Goal: Transaction & Acquisition: Download file/media

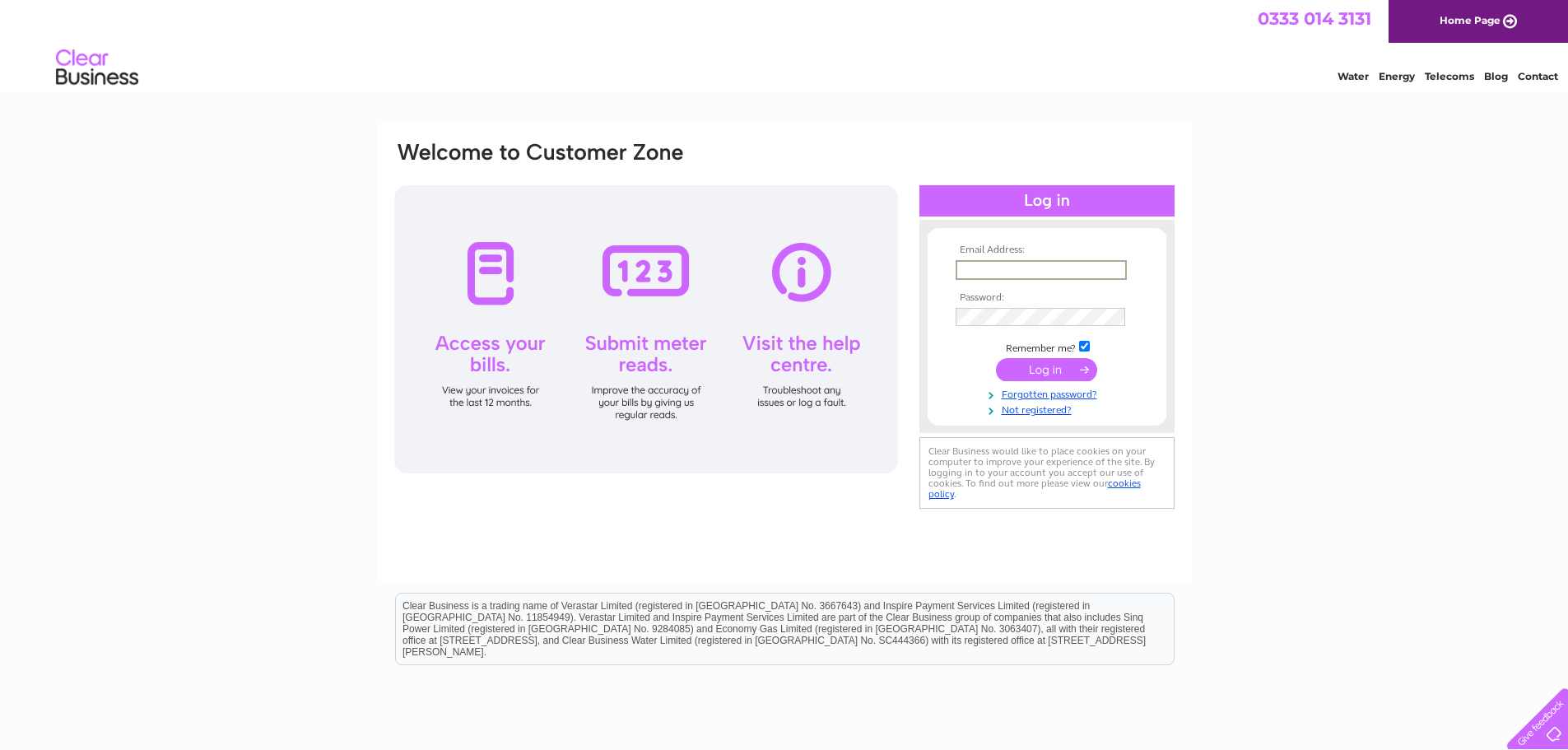
click at [1028, 271] on input "text" at bounding box center [1042, 269] width 171 height 20
type input "roger.phoenix@btinternet.com"
click at [1076, 394] on link "Forgotten password?" at bounding box center [1049, 392] width 187 height 16
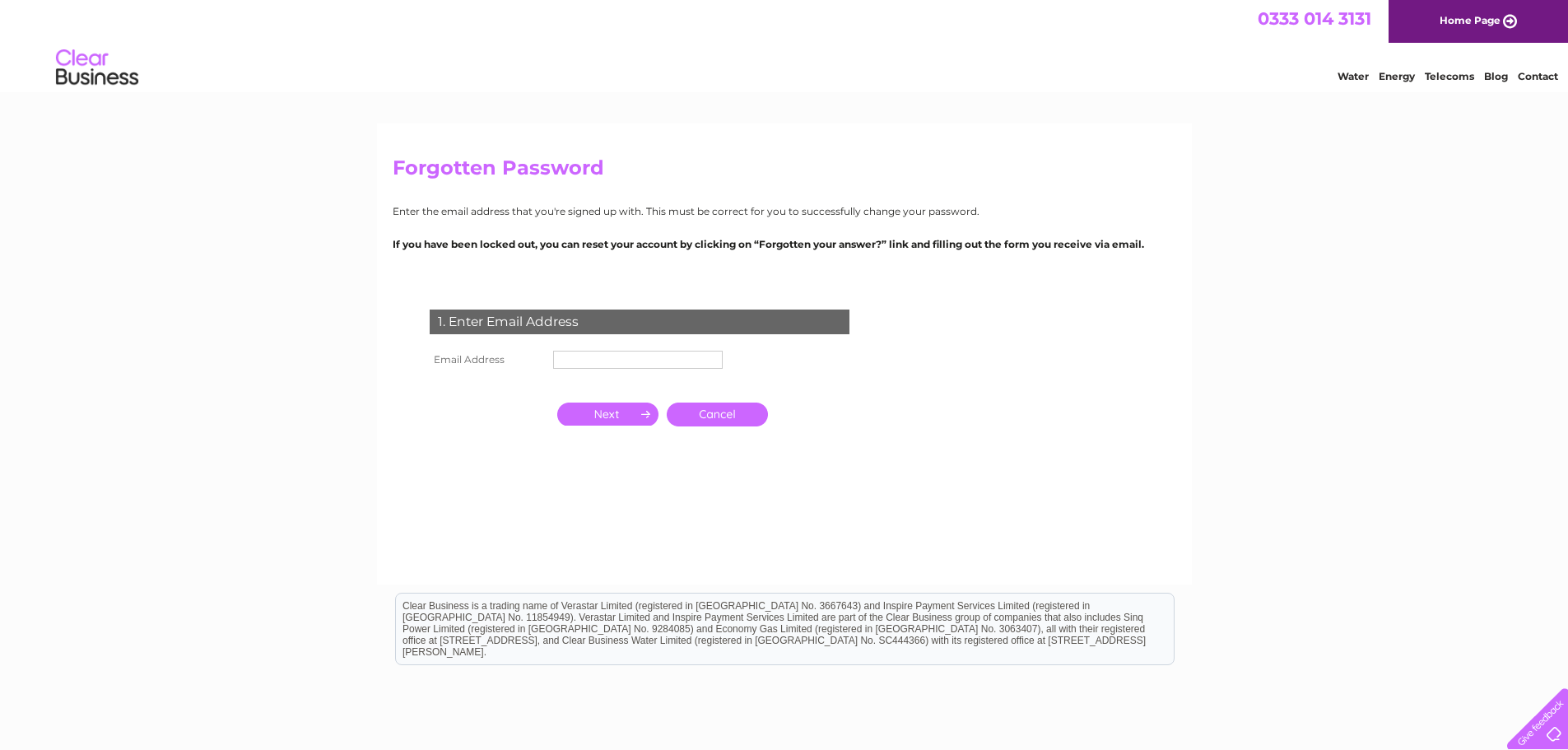
click at [610, 361] on input "text" at bounding box center [638, 359] width 170 height 18
type input "[PERSON_NAME][EMAIL_ADDRESS][DOMAIN_NAME]"
click at [617, 414] on input "button" at bounding box center [608, 415] width 101 height 23
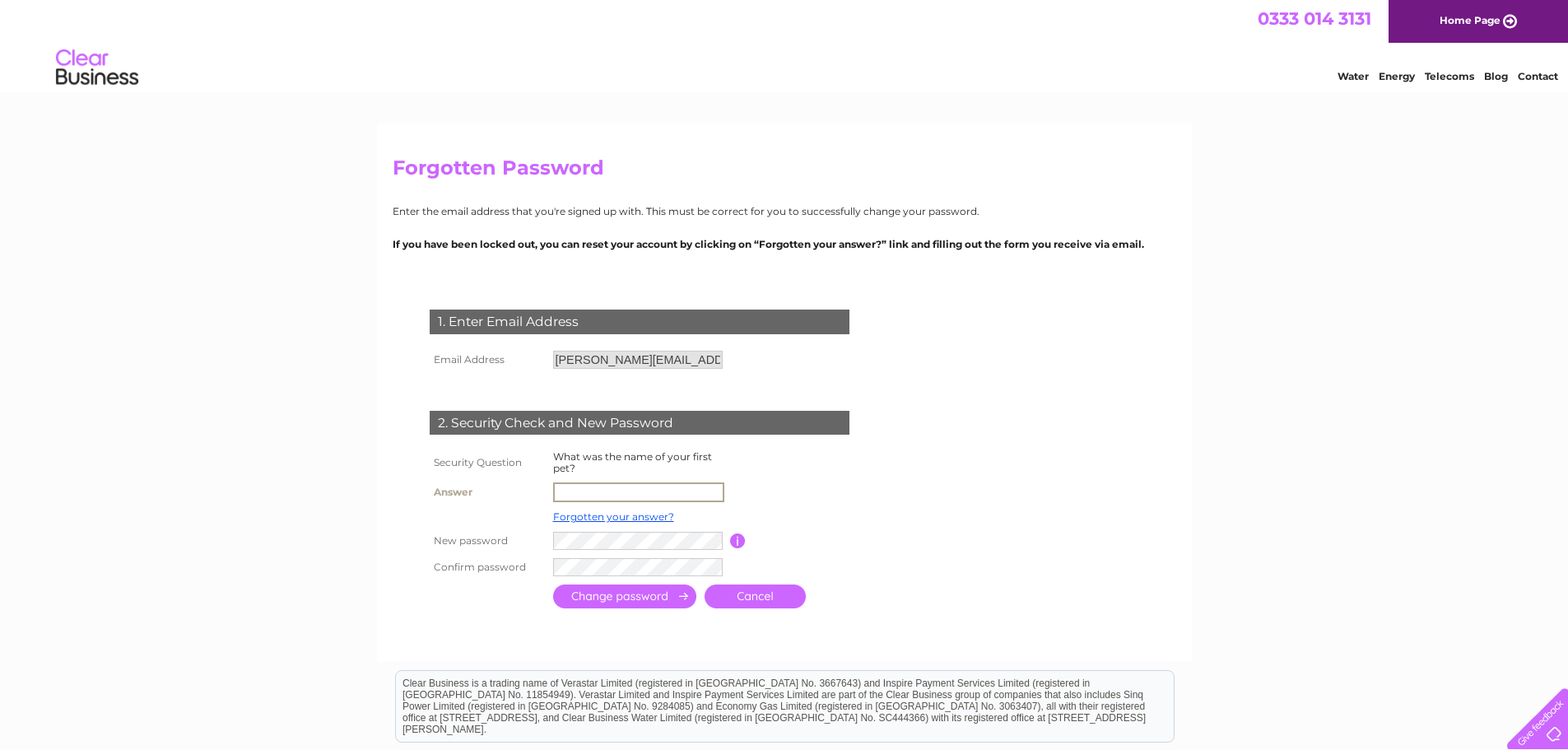
click at [566, 487] on input "text" at bounding box center [639, 492] width 171 height 20
type input "Cindy"
click at [638, 593] on input "submit" at bounding box center [625, 595] width 143 height 24
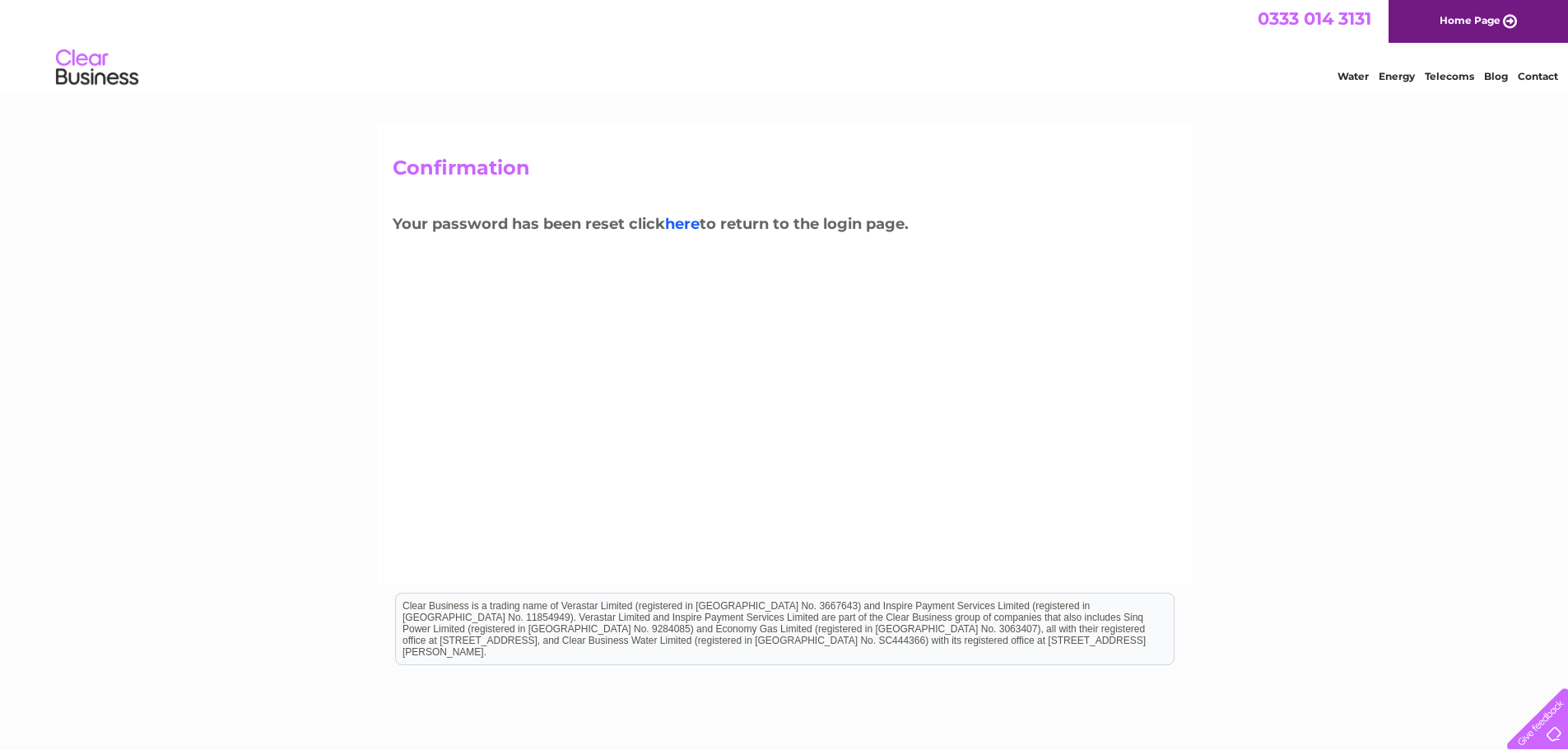
click at [691, 225] on link "here" at bounding box center [683, 224] width 35 height 18
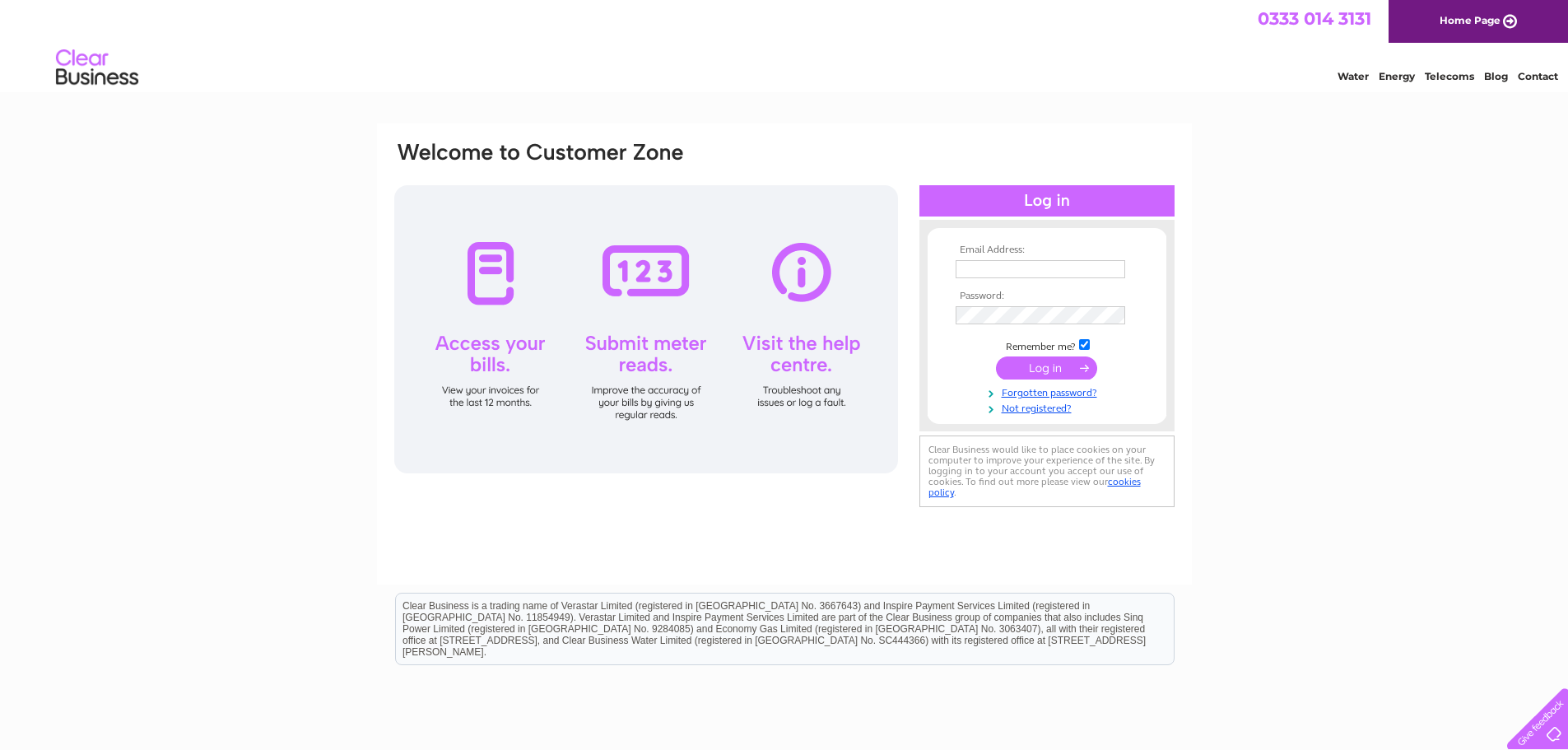
type input "[PERSON_NAME][EMAIL_ADDRESS][DOMAIN_NAME]"
click at [1044, 366] on input "submit" at bounding box center [1047, 368] width 101 height 23
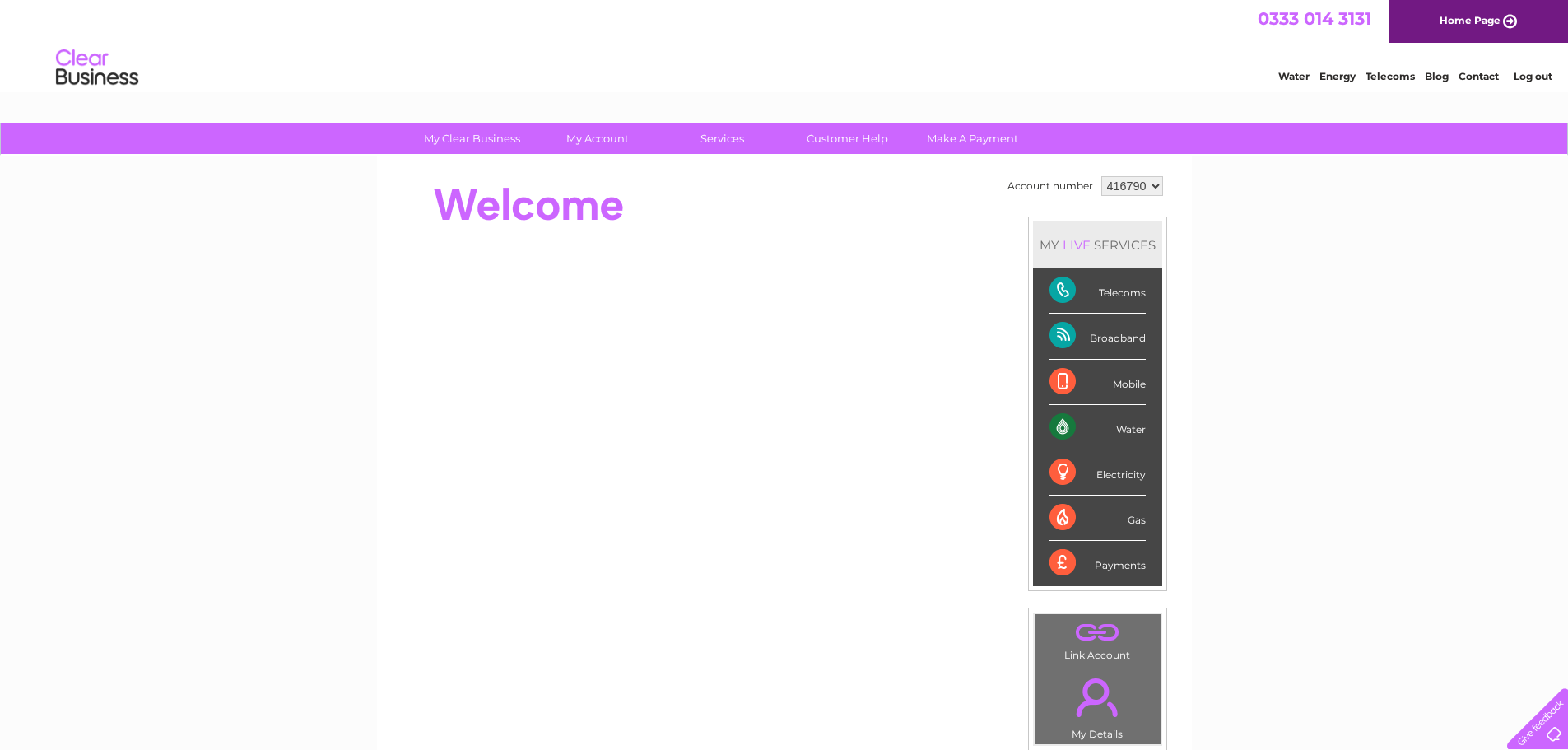
click at [1062, 288] on div "Telecoms" at bounding box center [1098, 291] width 96 height 45
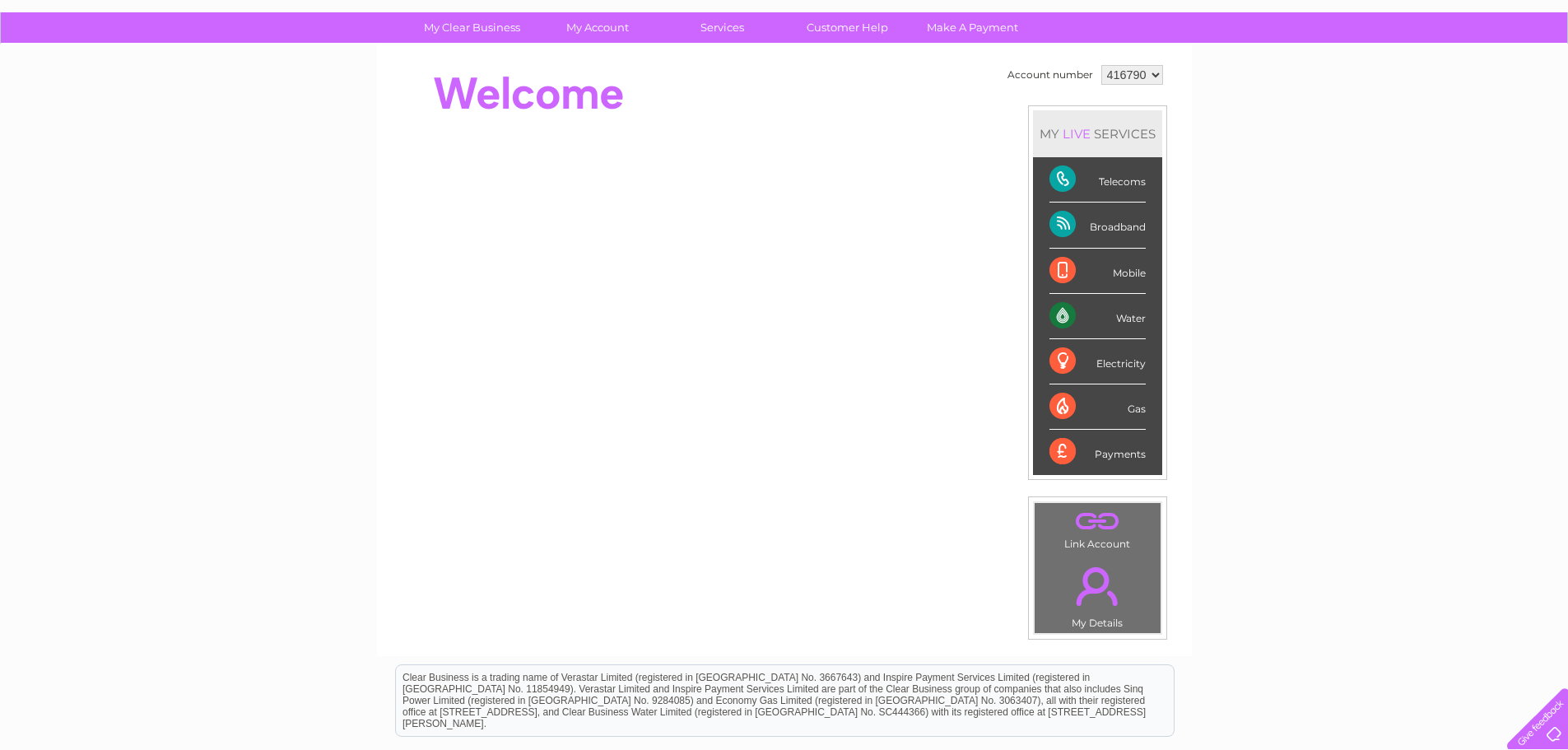
scroll to position [82, 0]
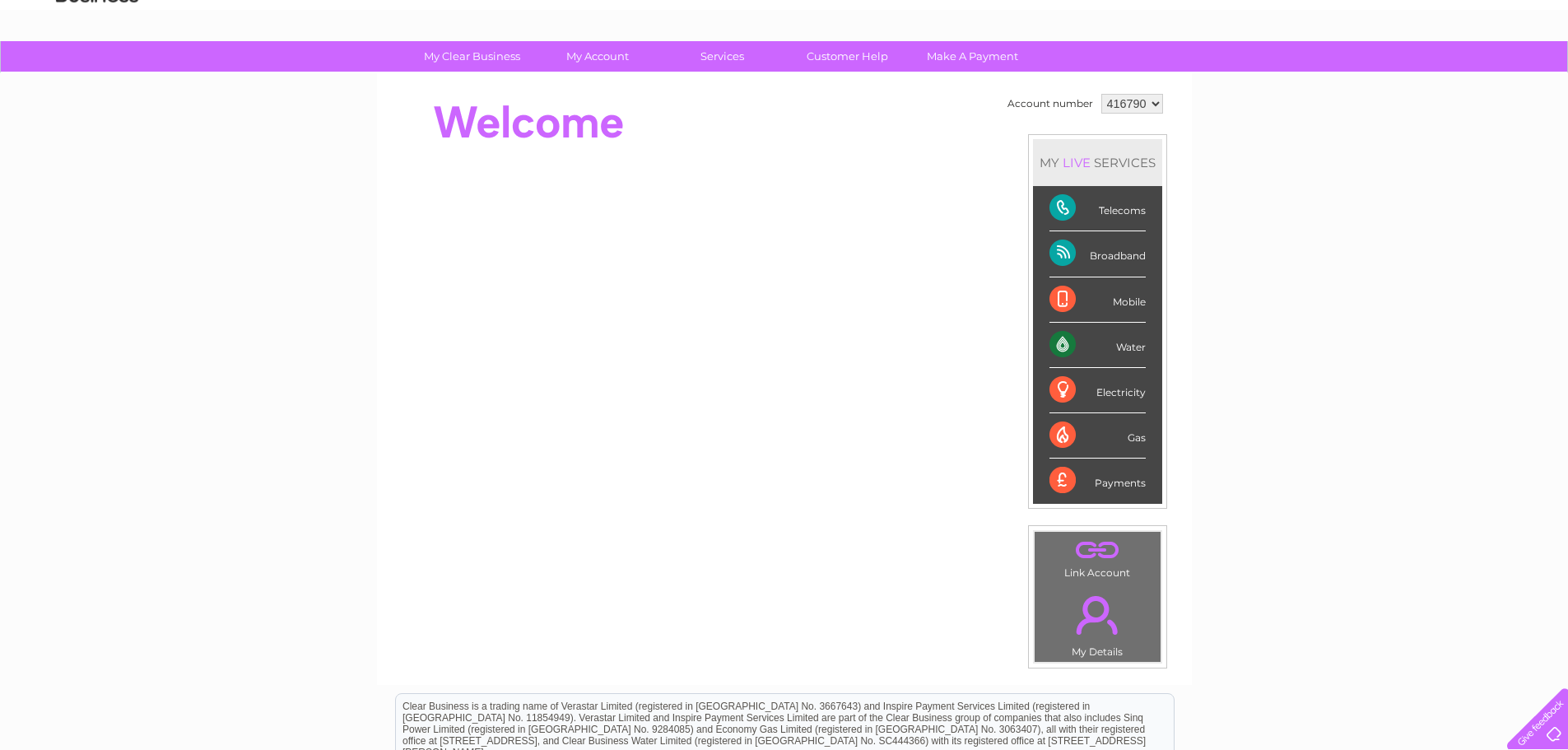
click at [1058, 205] on div "Telecoms" at bounding box center [1098, 209] width 96 height 45
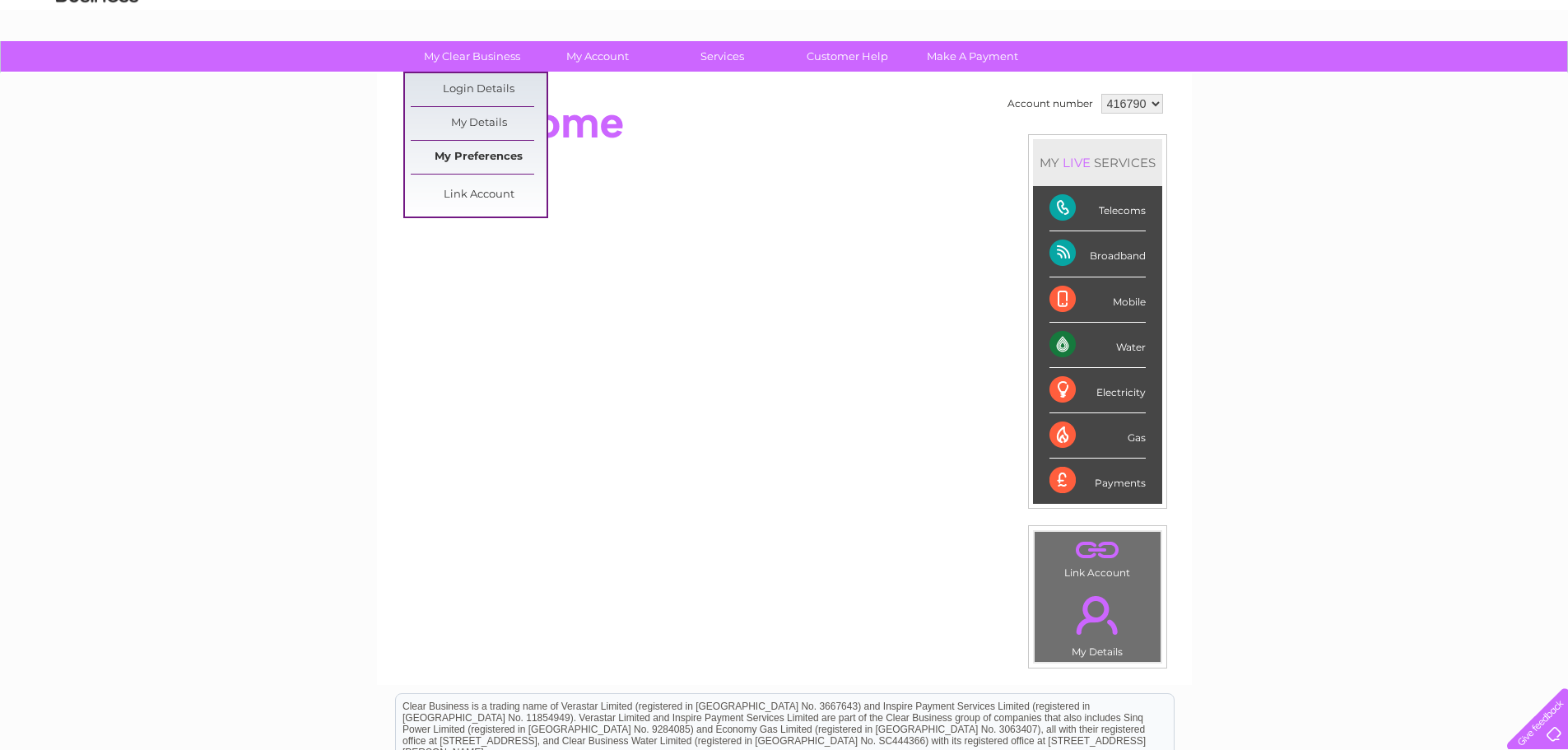
click at [464, 151] on link "My Preferences" at bounding box center [478, 157] width 136 height 33
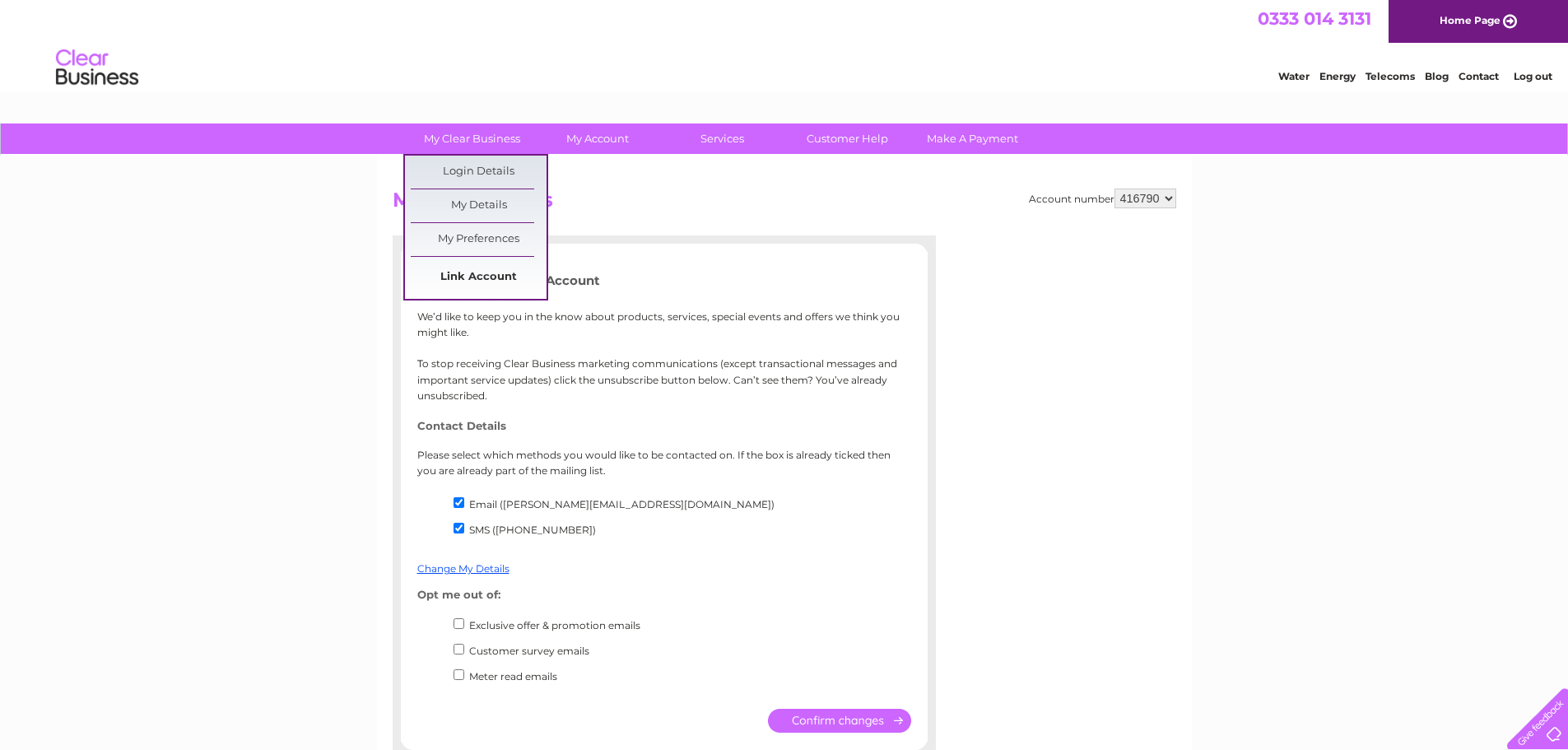
click at [462, 273] on link "Link Account" at bounding box center [478, 277] width 136 height 33
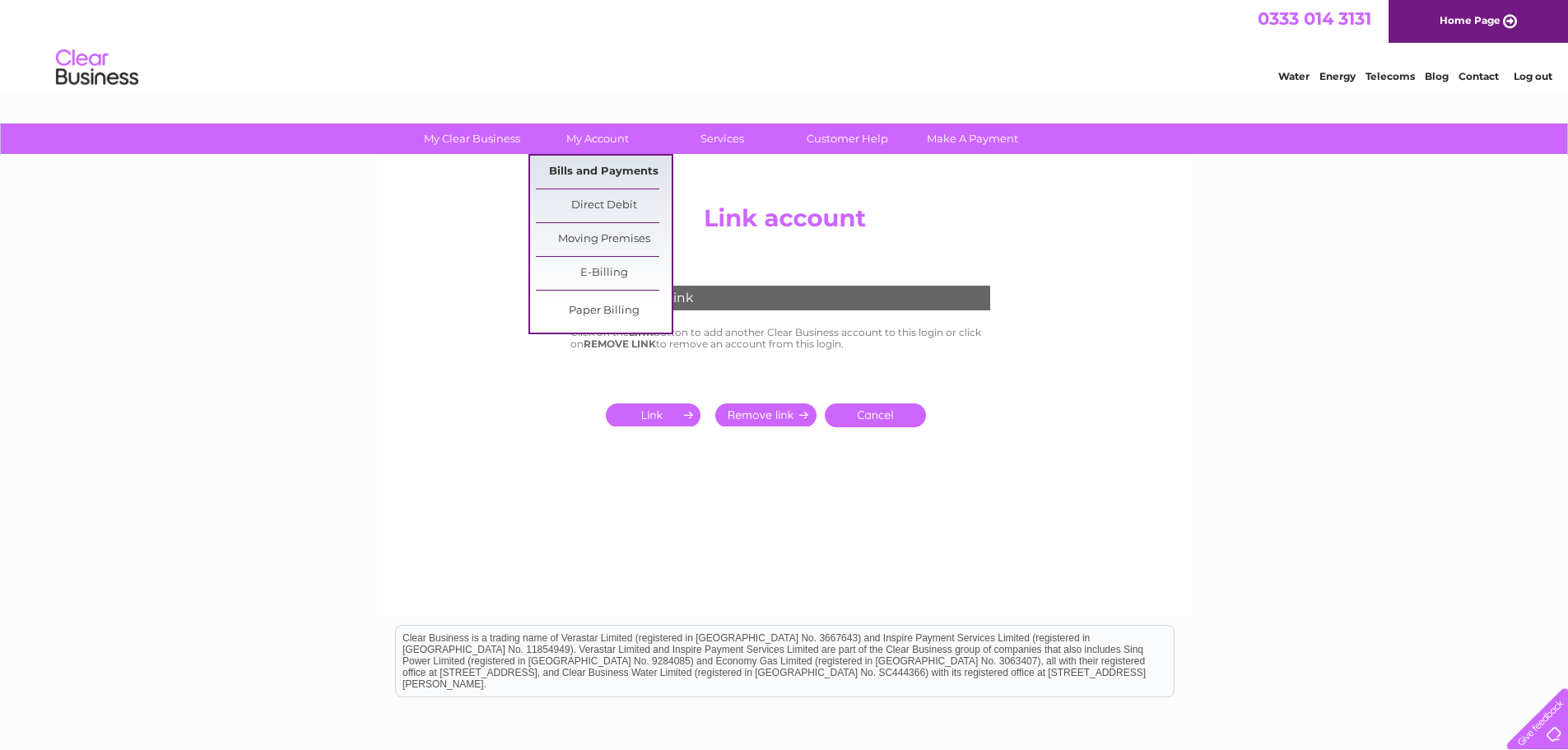
click at [603, 167] on link "Bills and Payments" at bounding box center [603, 172] width 136 height 33
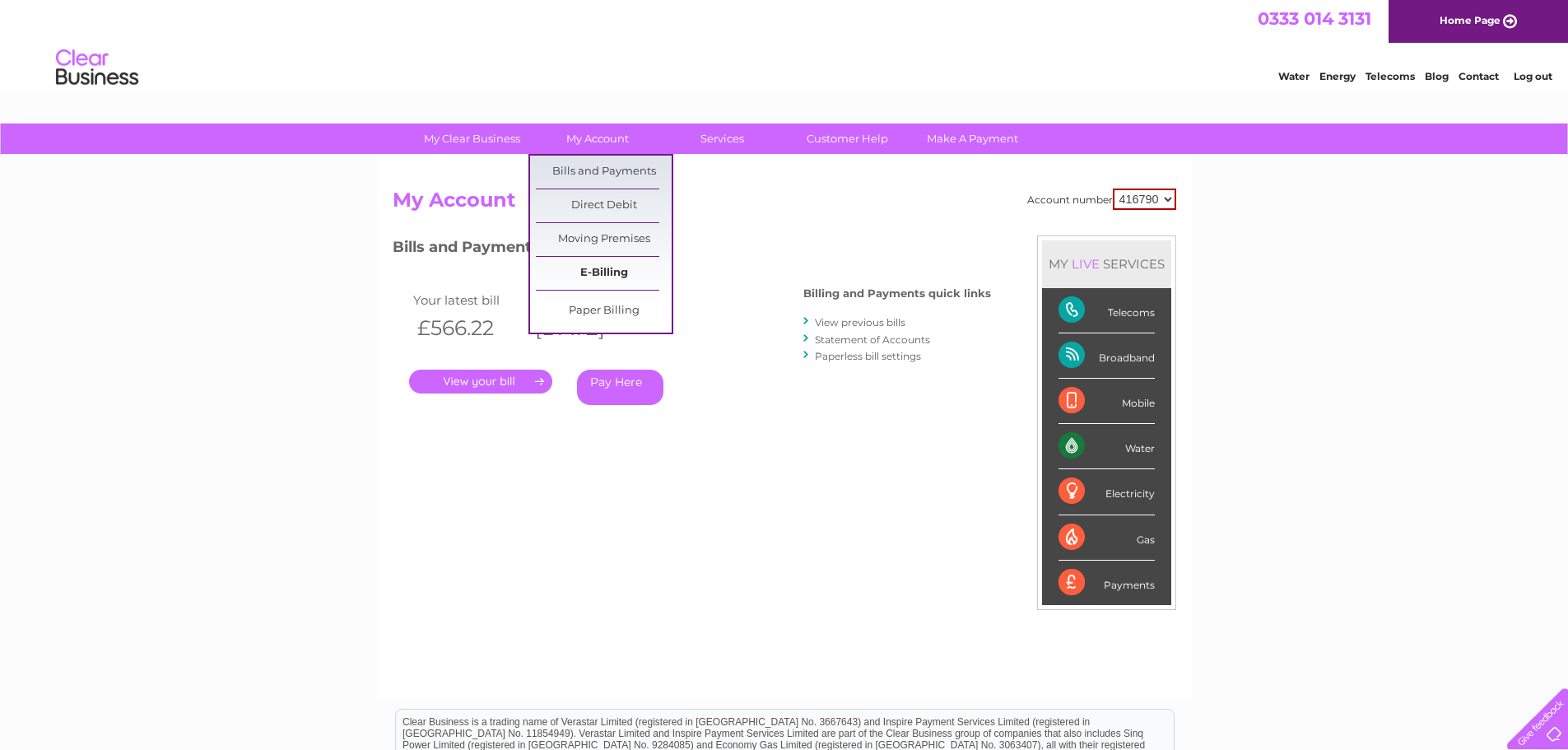
click at [605, 272] on link "E-Billing" at bounding box center [603, 274] width 136 height 33
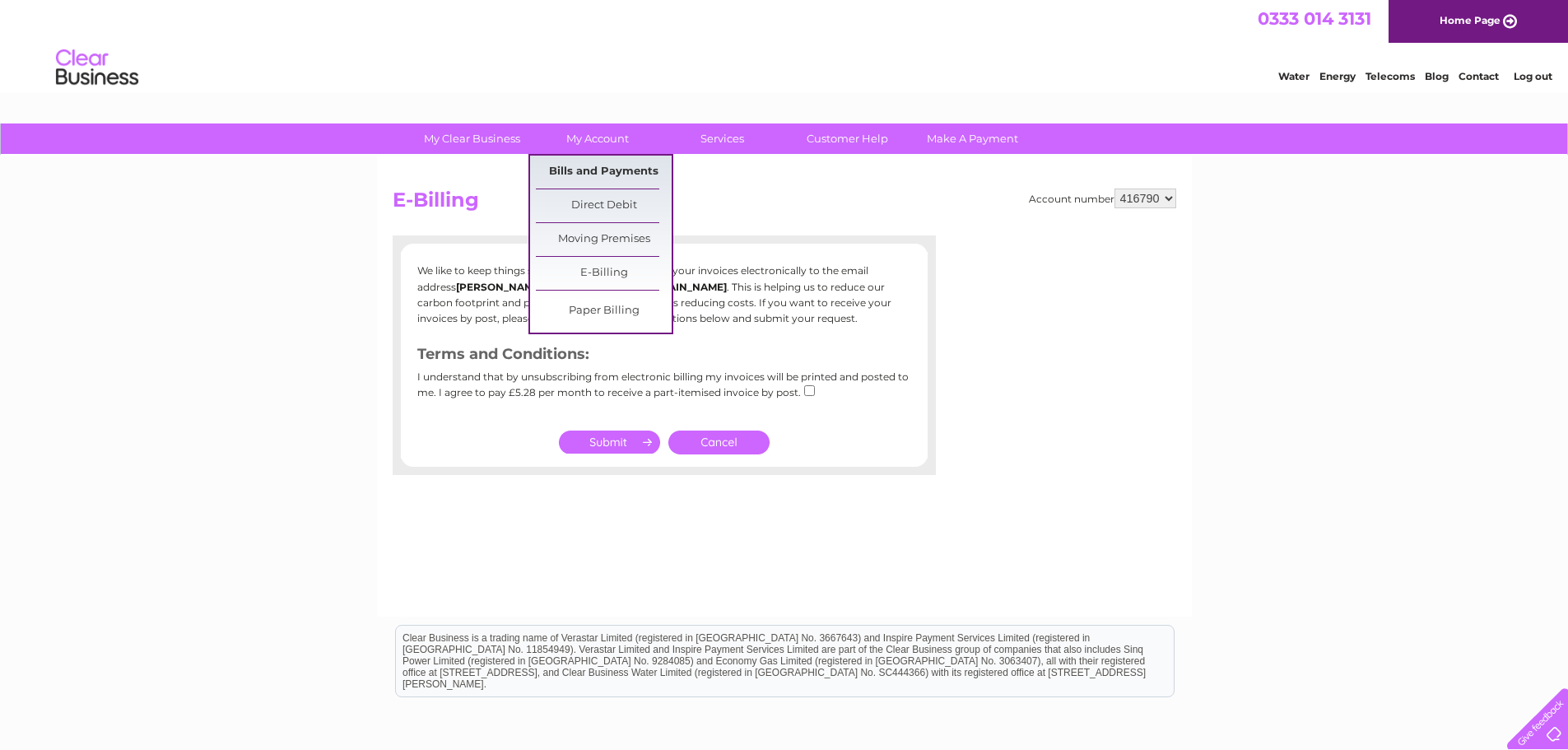
click at [598, 168] on link "Bills and Payments" at bounding box center [603, 172] width 136 height 33
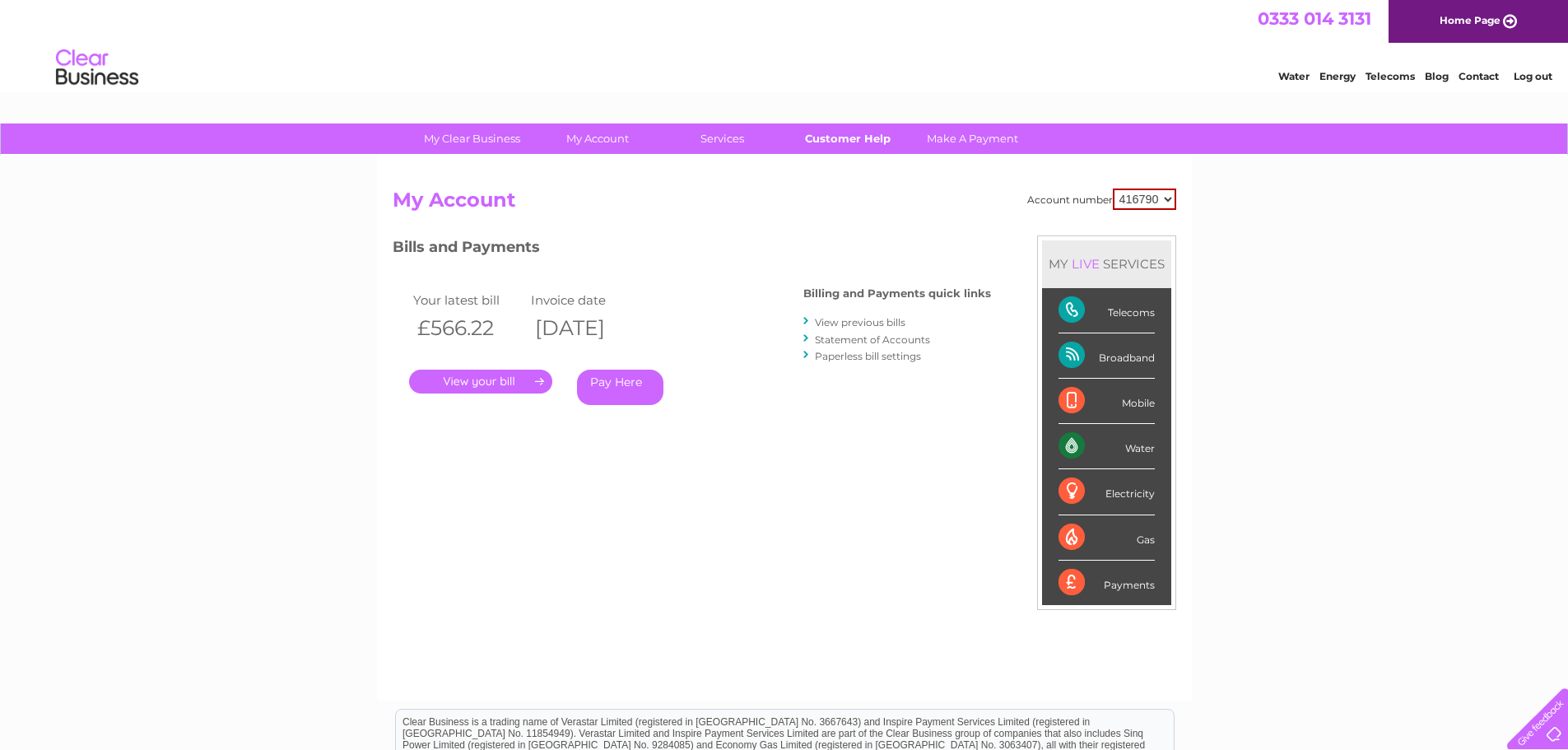
click at [846, 139] on link "Customer Help" at bounding box center [847, 138] width 136 height 31
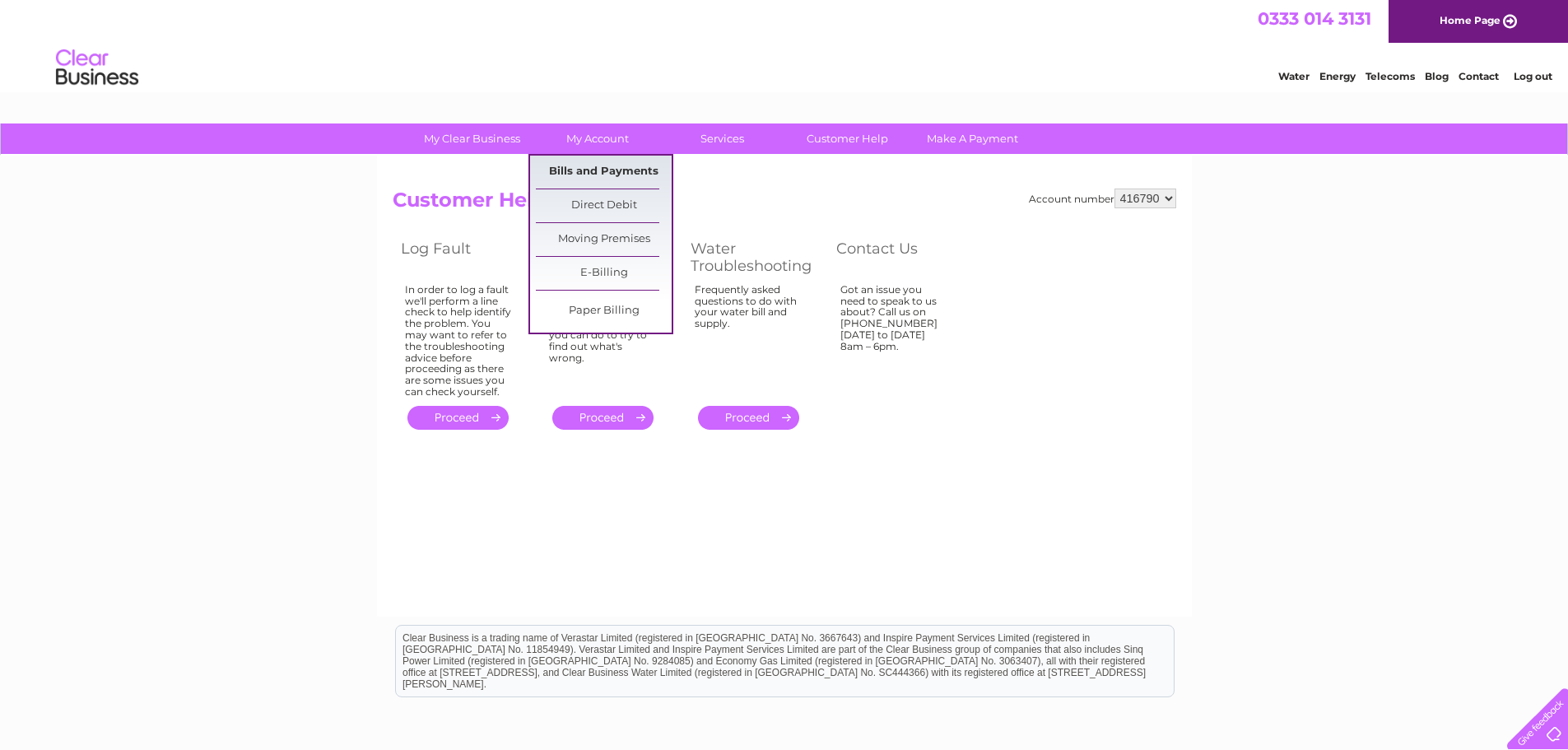
click at [582, 166] on link "Bills and Payments" at bounding box center [603, 172] width 136 height 33
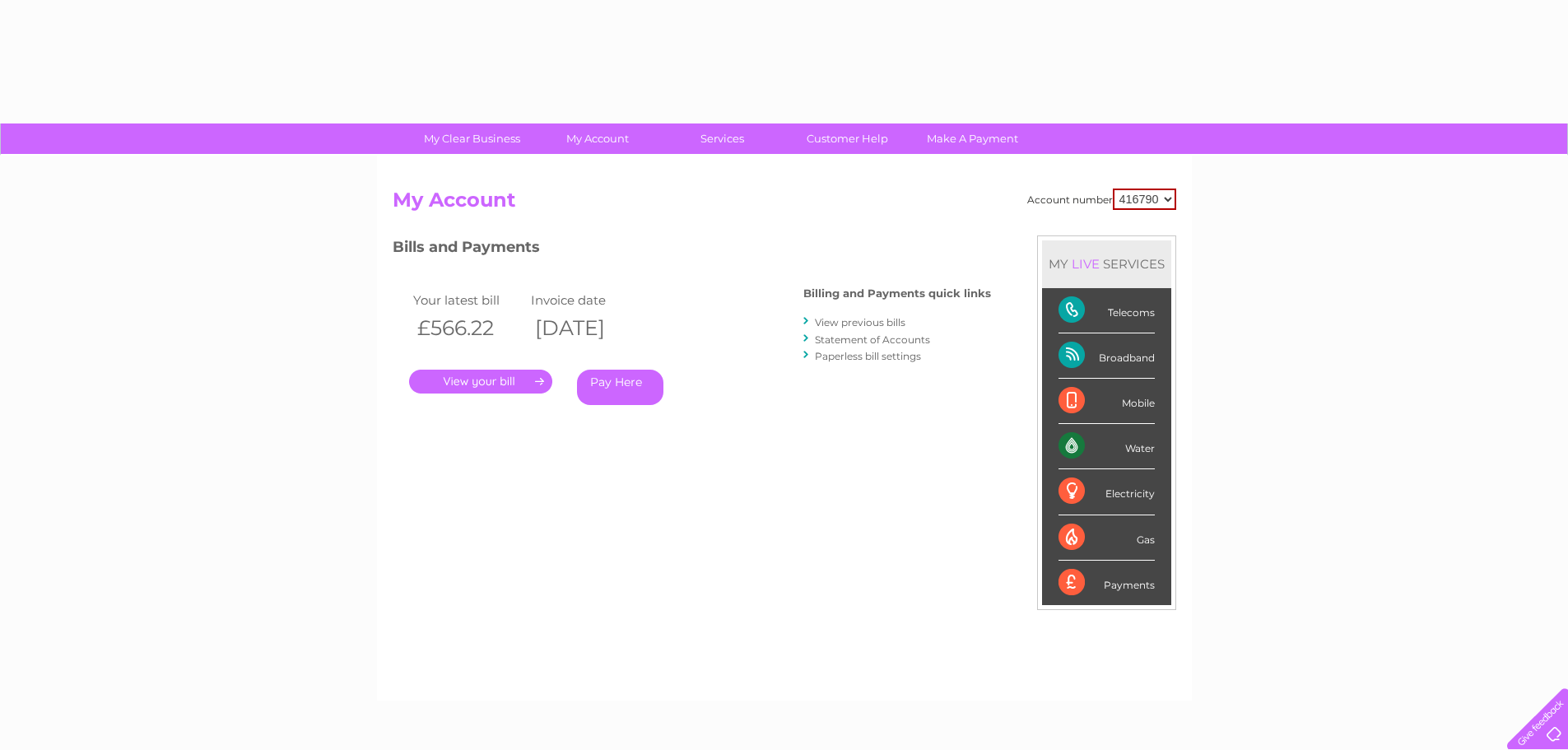
click at [593, 169] on div "Account number 416790 My Account MY LIVE SERVICES Telecoms Broadband Mobile Wat…" at bounding box center [784, 427] width 815 height 545
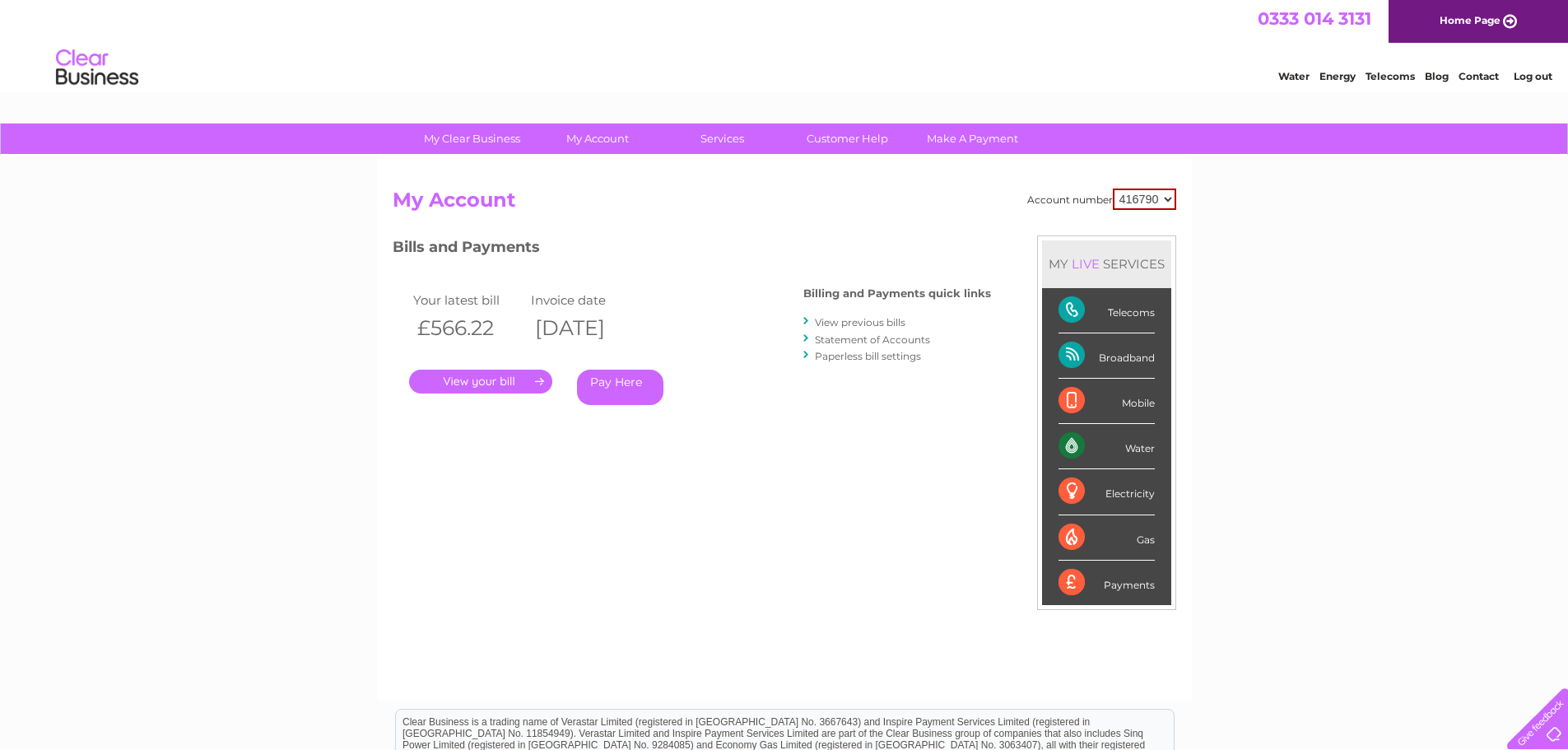
click at [865, 323] on link "View previous bills" at bounding box center [861, 322] width 91 height 12
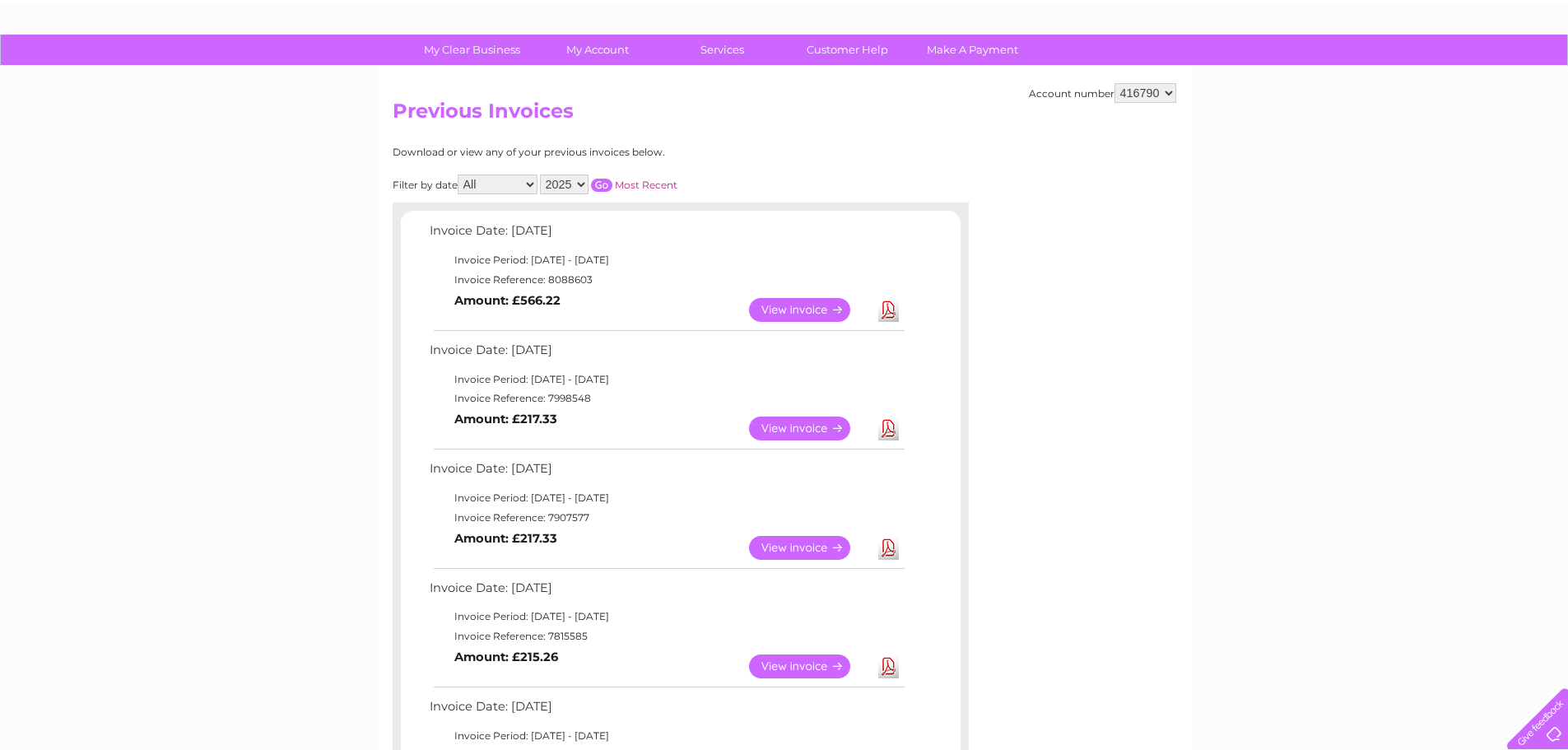
scroll to position [82, 0]
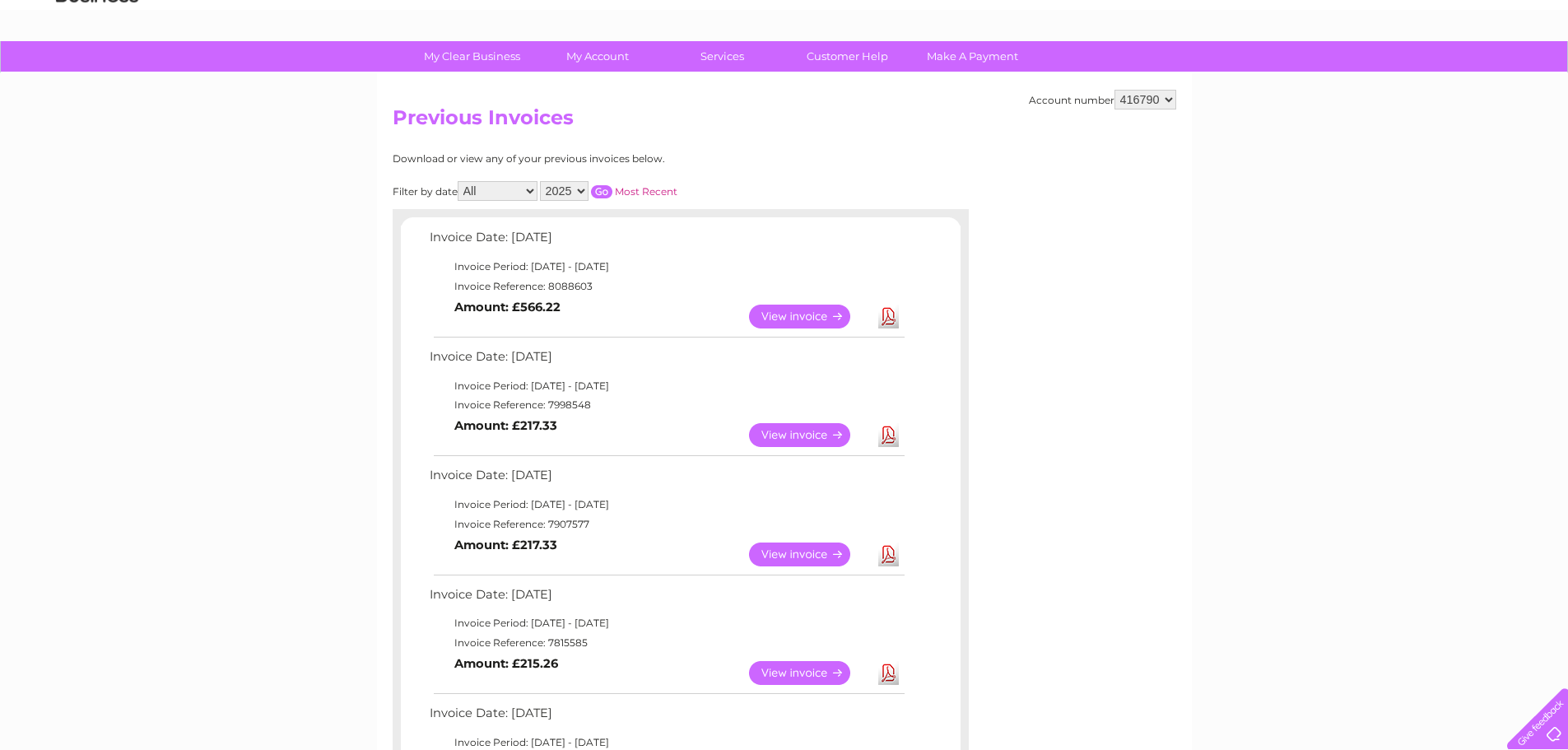
click at [808, 315] on link "View" at bounding box center [810, 316] width 121 height 24
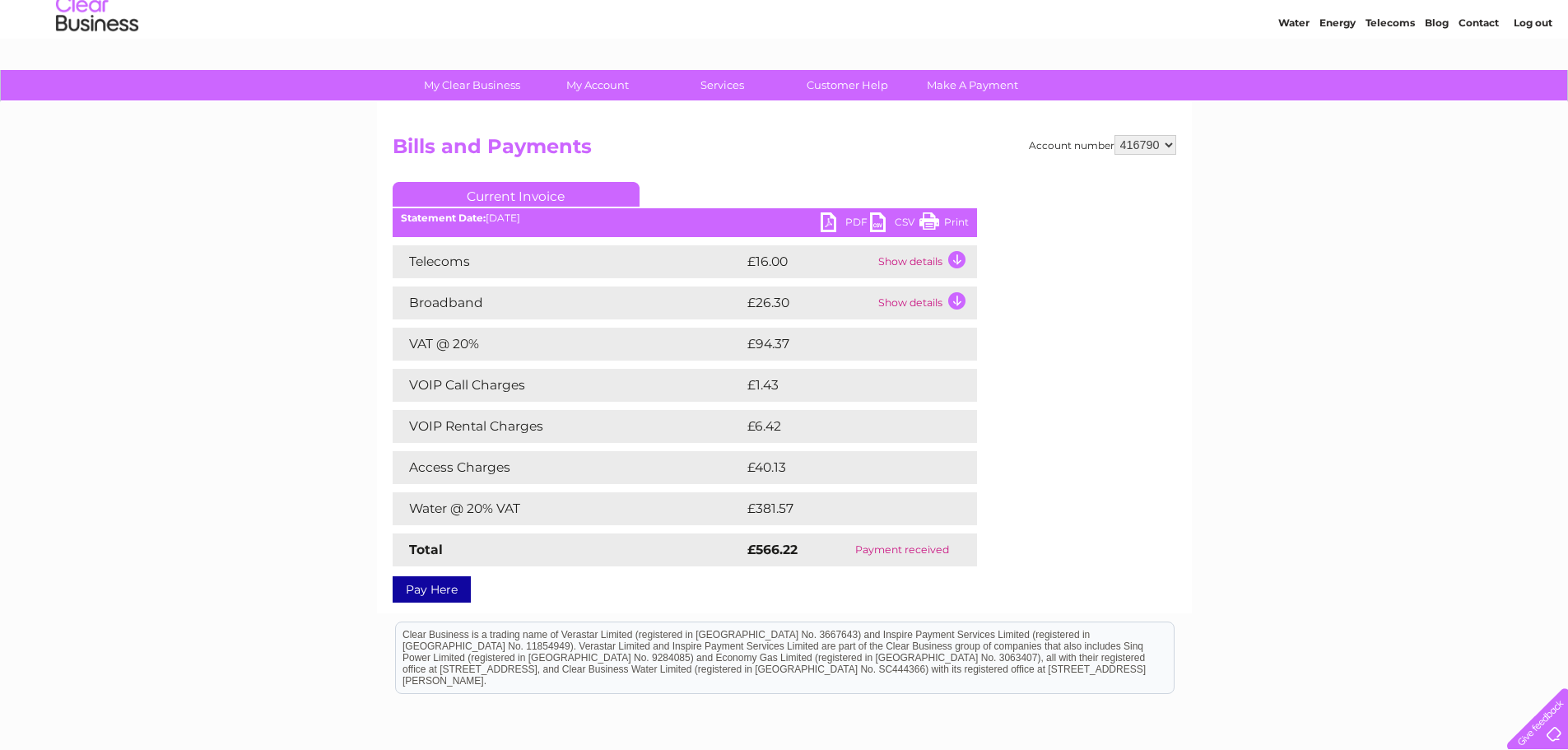
scroll to position [82, 0]
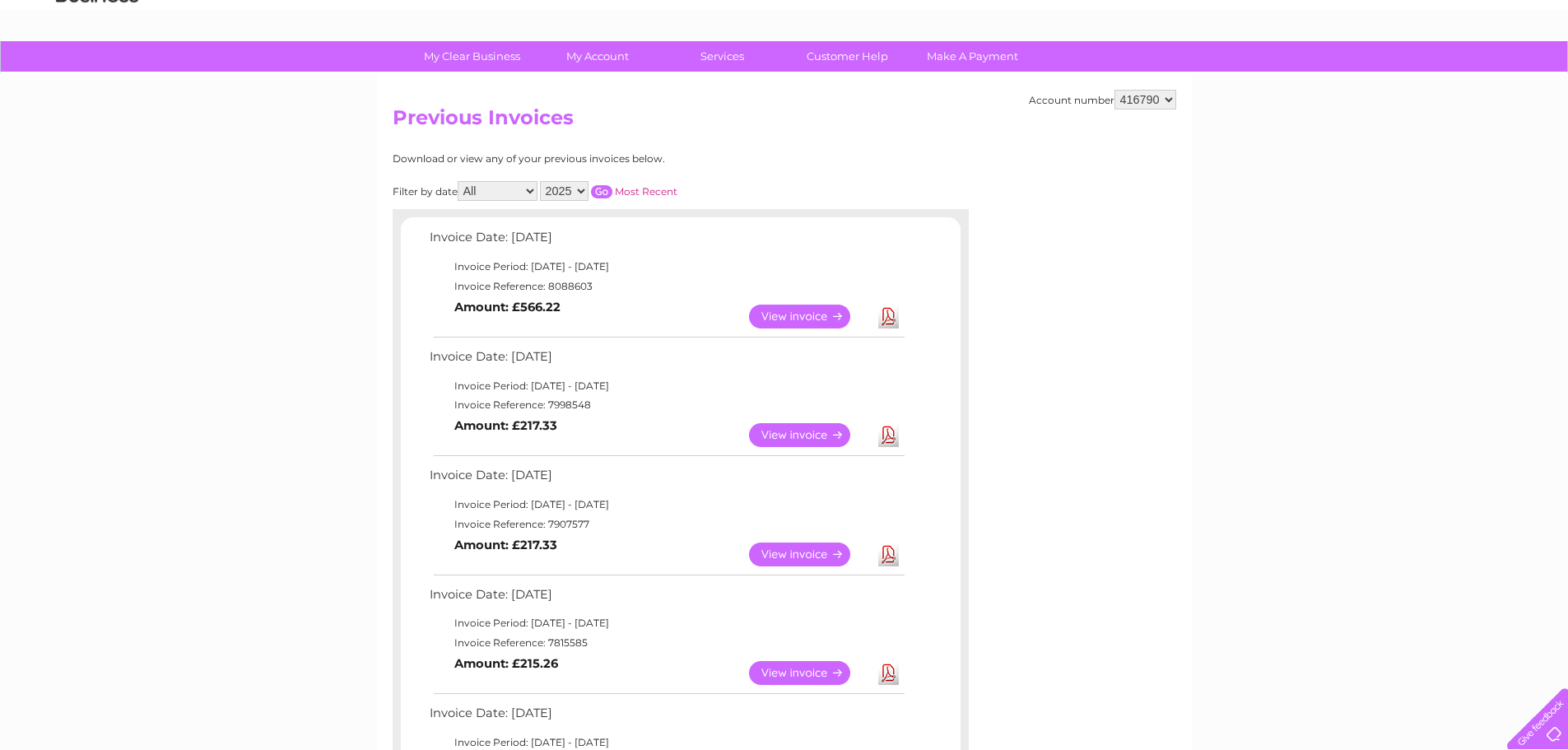
click at [887, 317] on link "Download" at bounding box center [889, 316] width 21 height 24
click at [884, 435] on link "Download" at bounding box center [889, 434] width 21 height 24
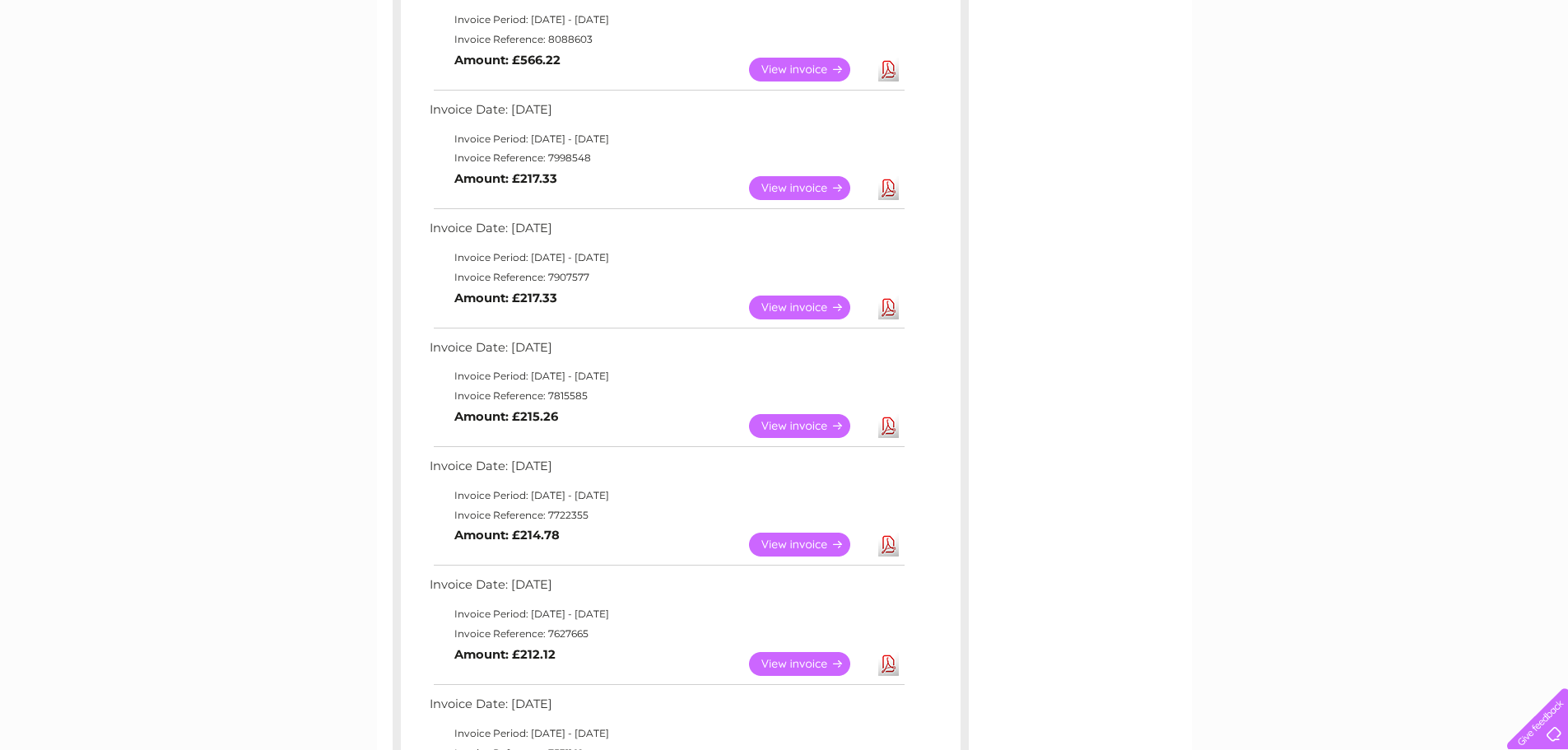
scroll to position [164, 0]
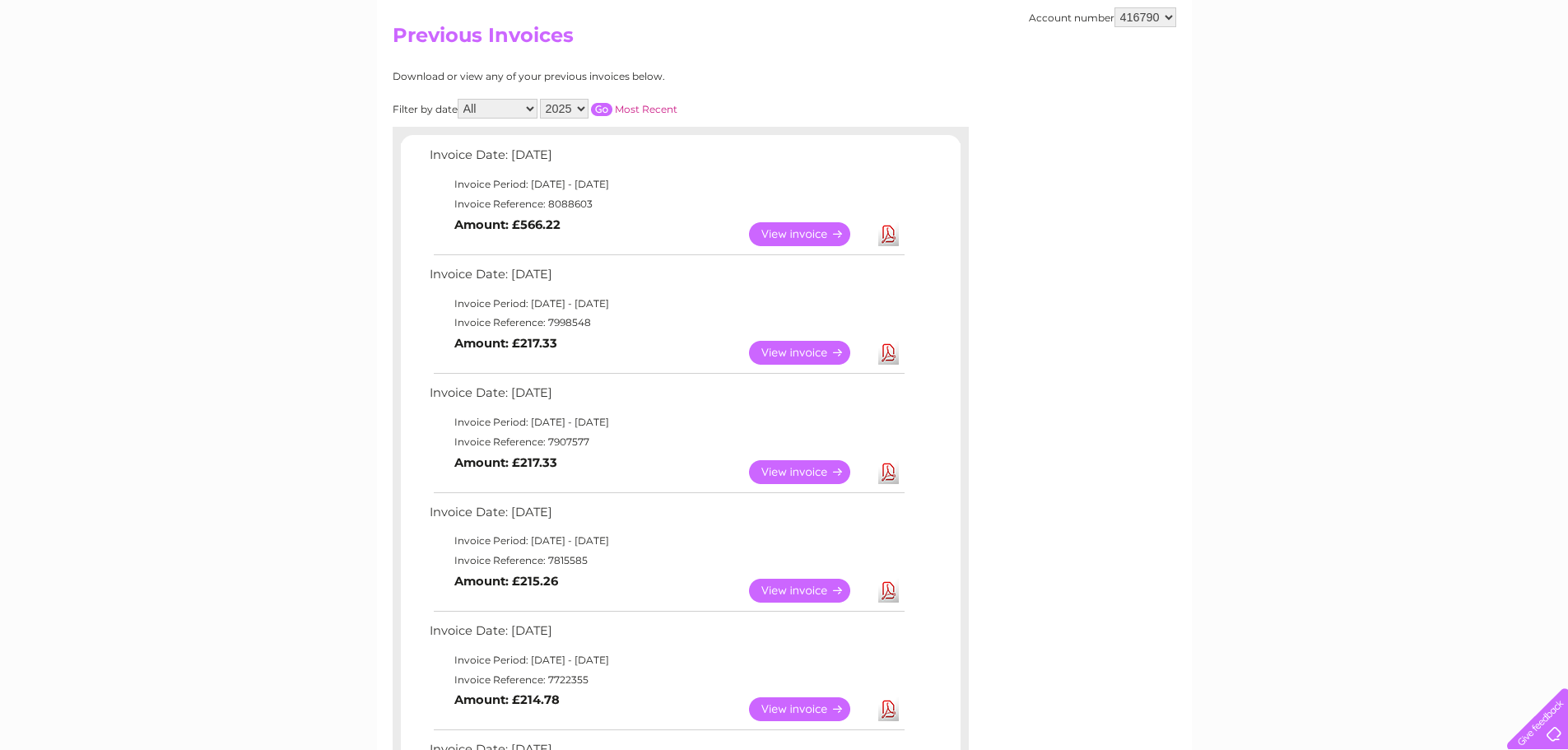
click at [890, 233] on link "Download" at bounding box center [889, 233] width 21 height 24
click at [890, 470] on link "Download" at bounding box center [889, 471] width 21 height 24
click at [889, 589] on link "Download" at bounding box center [889, 590] width 21 height 24
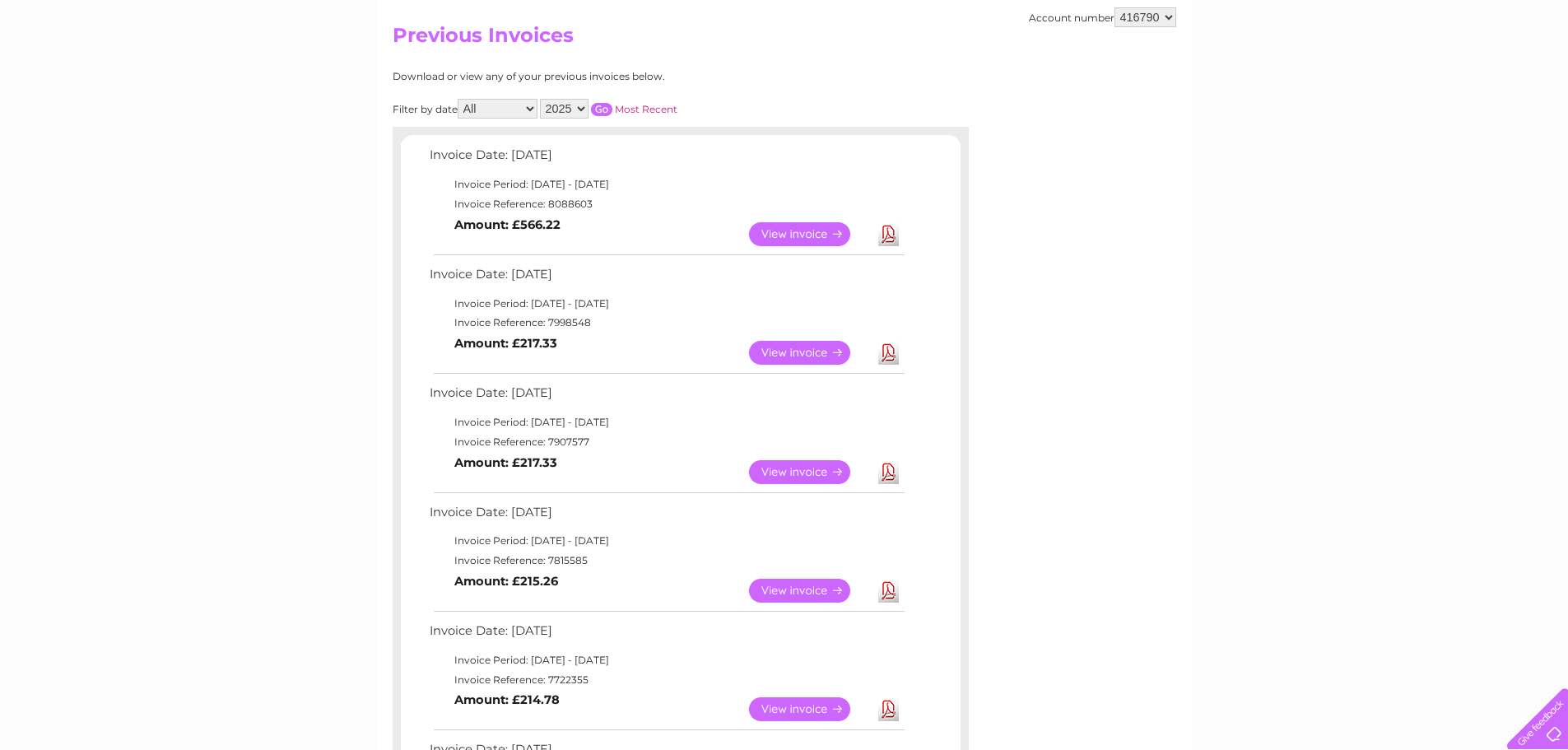
click at [889, 589] on link "Download" at bounding box center [889, 590] width 21 height 24
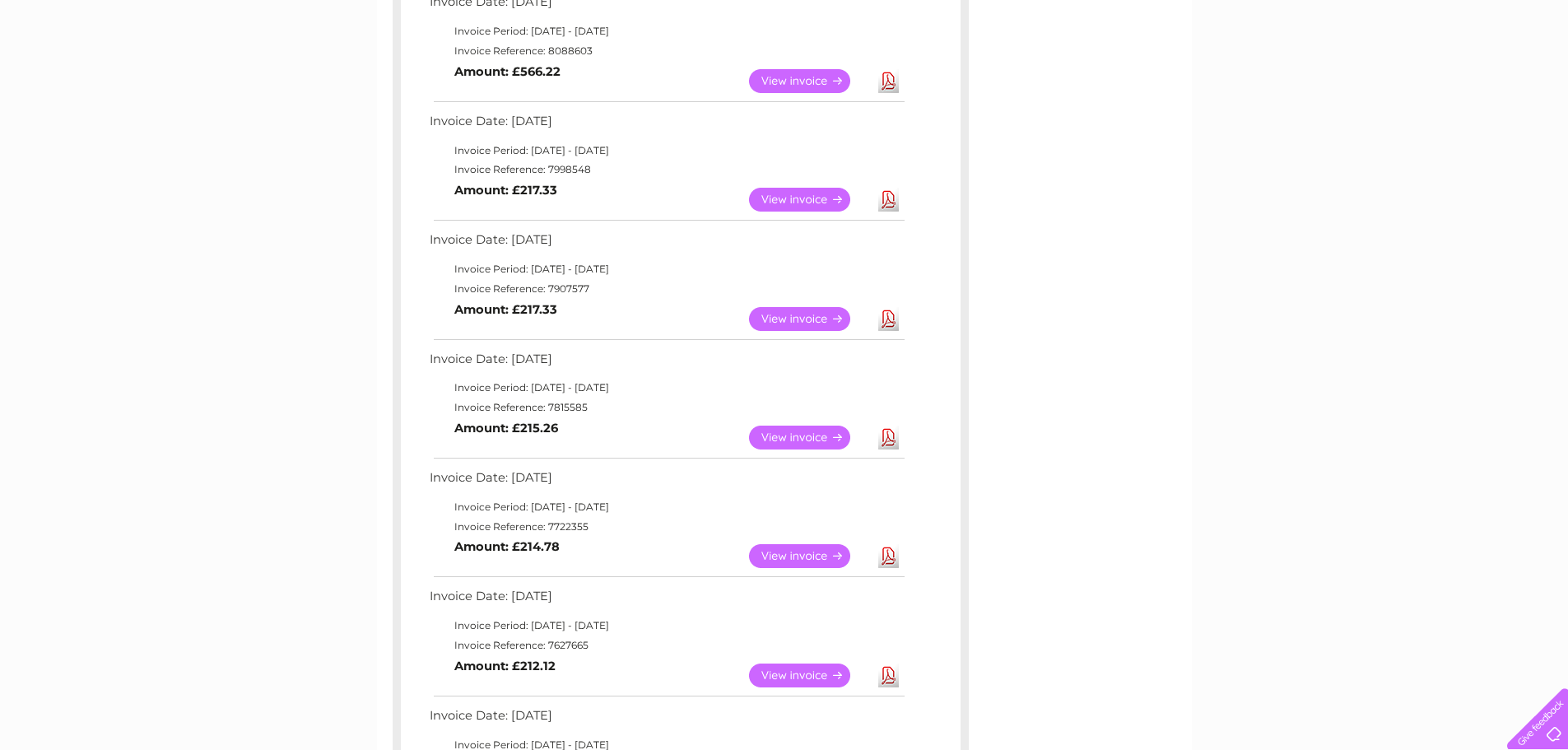
scroll to position [330, 0]
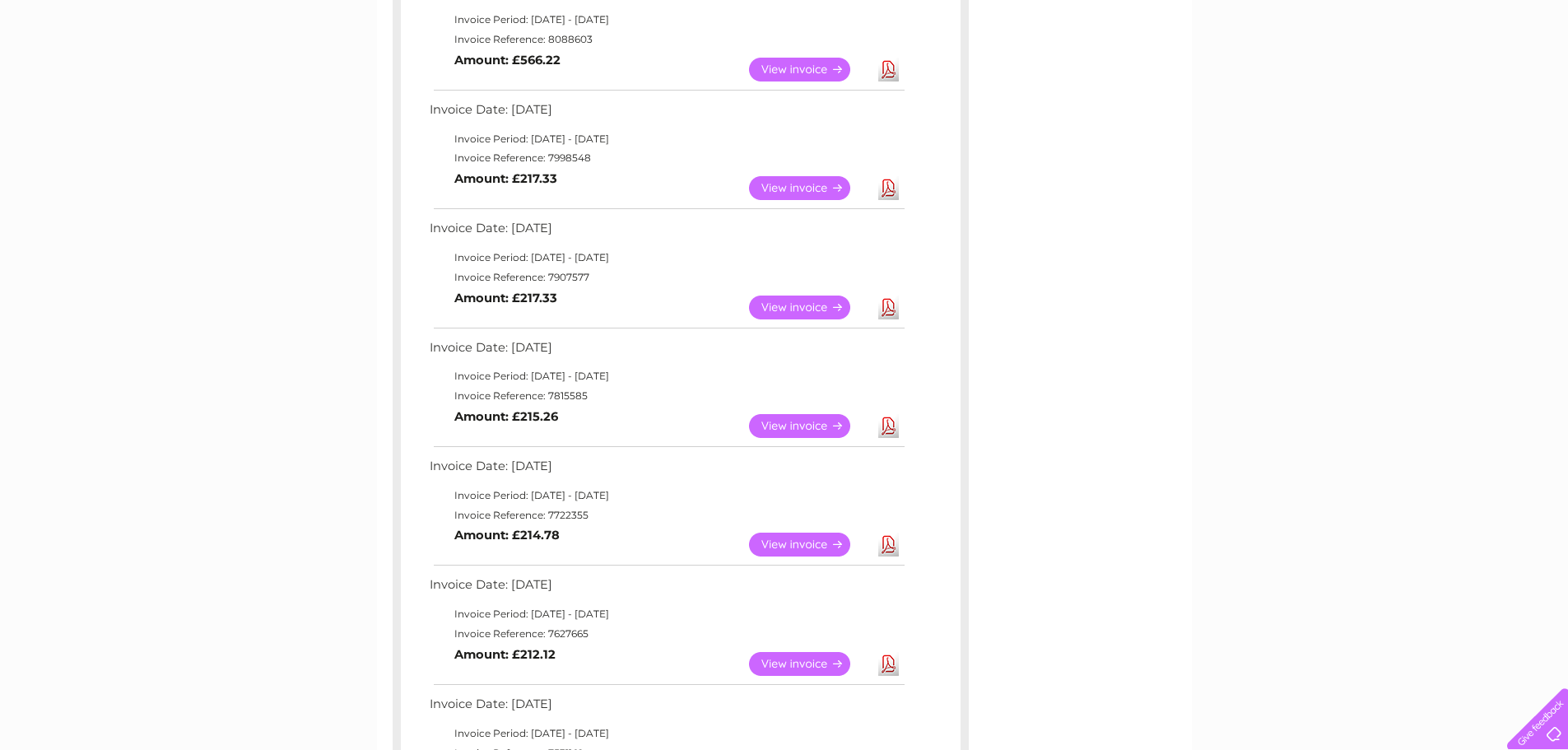
click at [889, 547] on link "Download" at bounding box center [889, 544] width 21 height 24
click at [892, 661] on link "Download" at bounding box center [889, 663] width 21 height 24
click at [890, 666] on link "Download" at bounding box center [889, 663] width 21 height 24
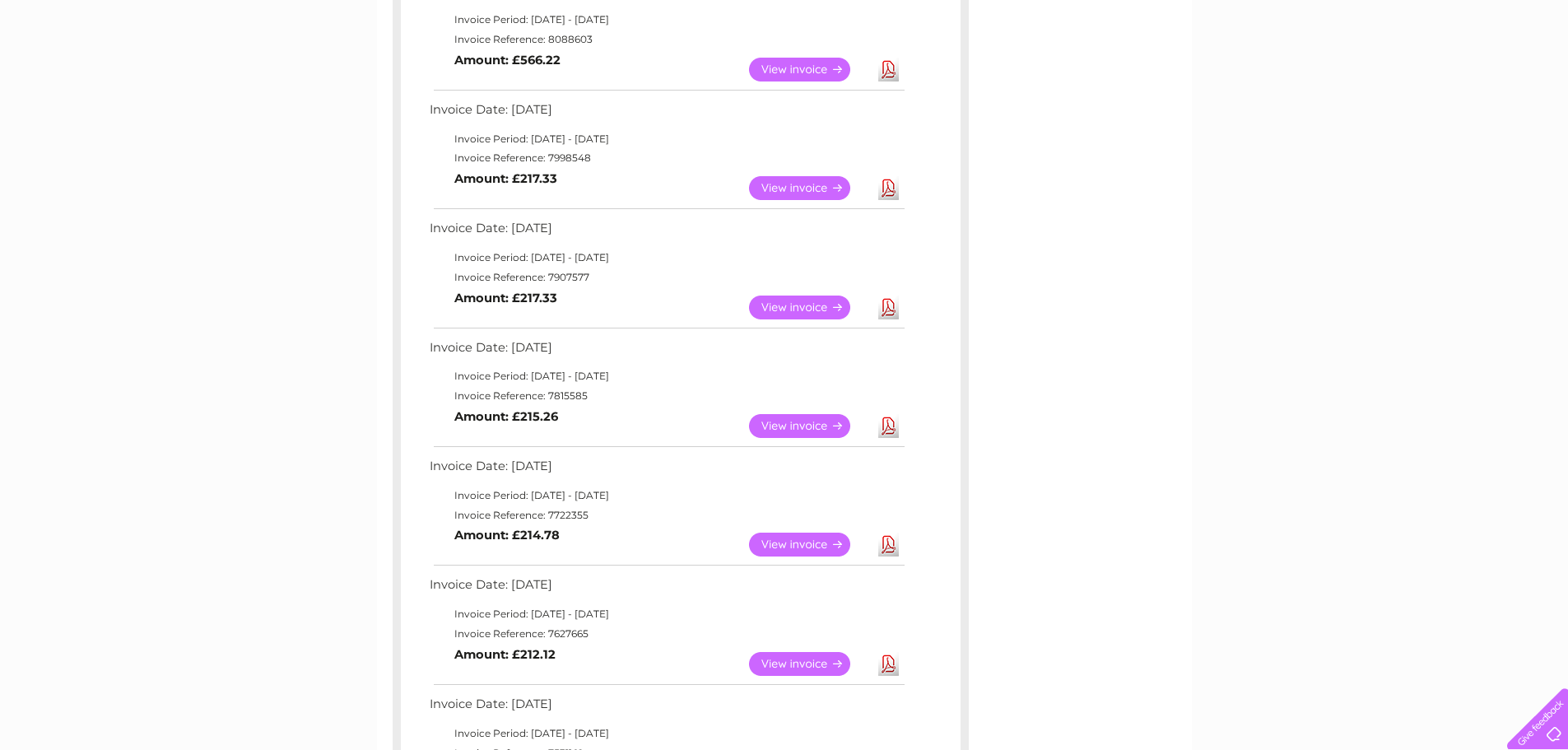
click at [890, 666] on link "Download" at bounding box center [889, 663] width 21 height 24
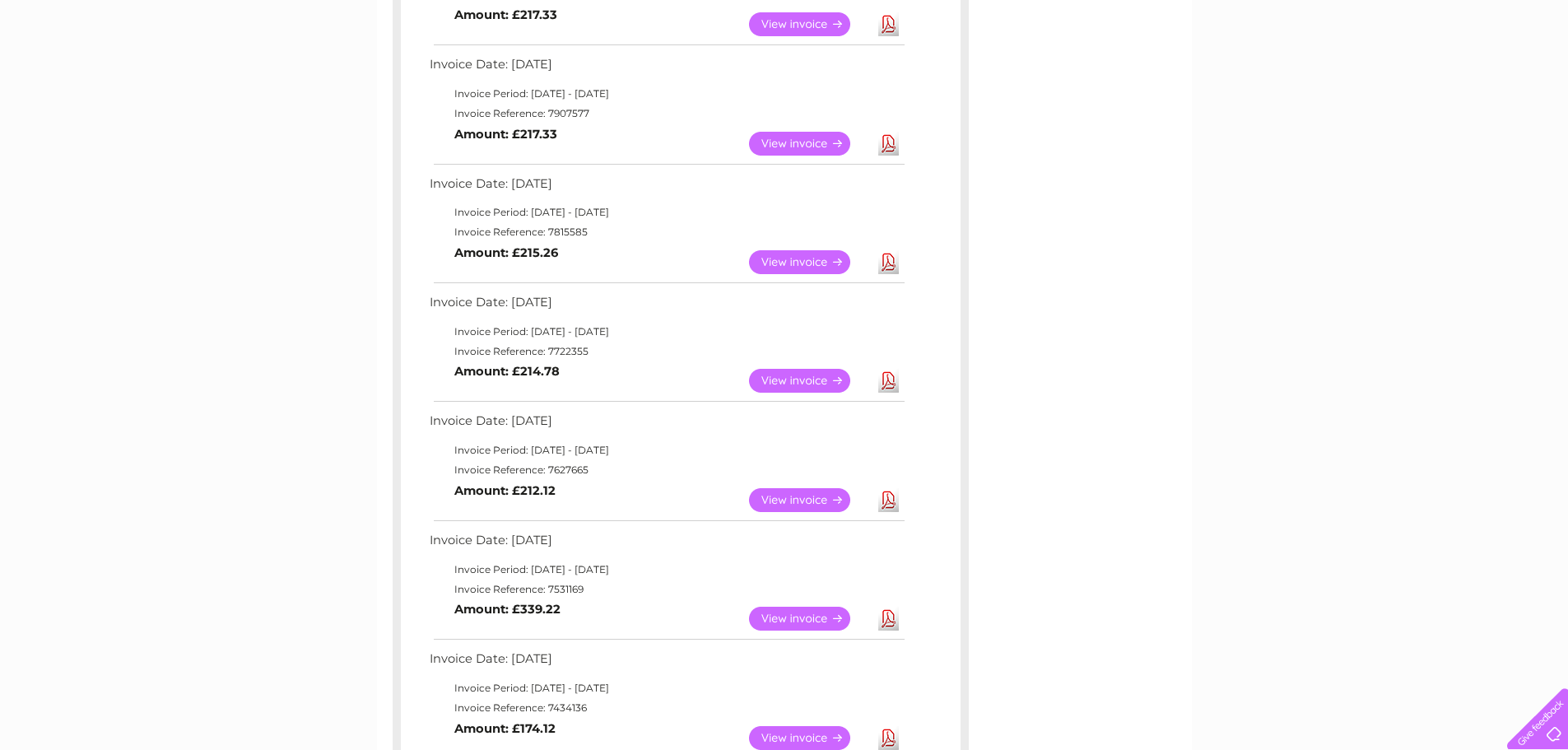
scroll to position [576, 0]
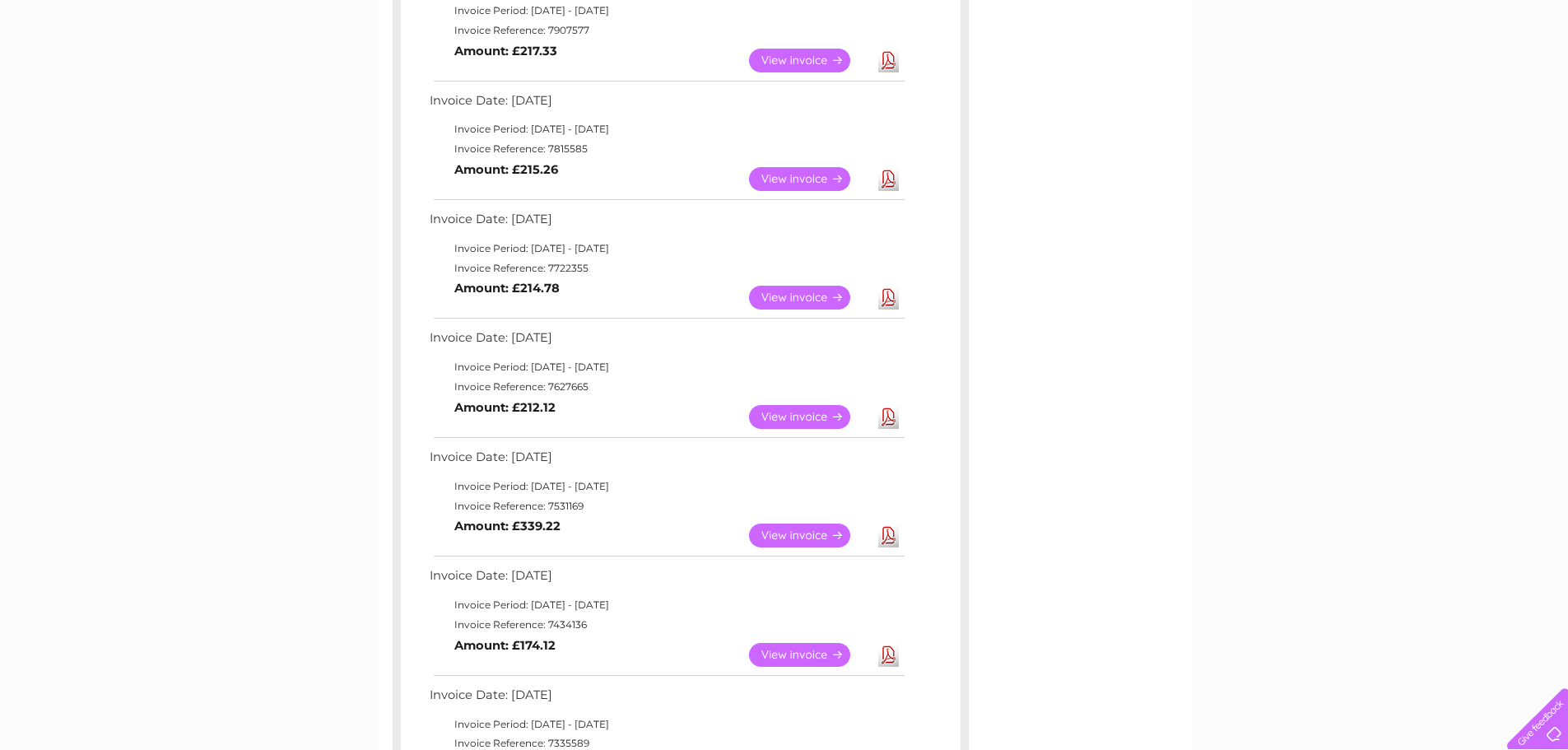
click at [889, 534] on link "Download" at bounding box center [889, 535] width 21 height 24
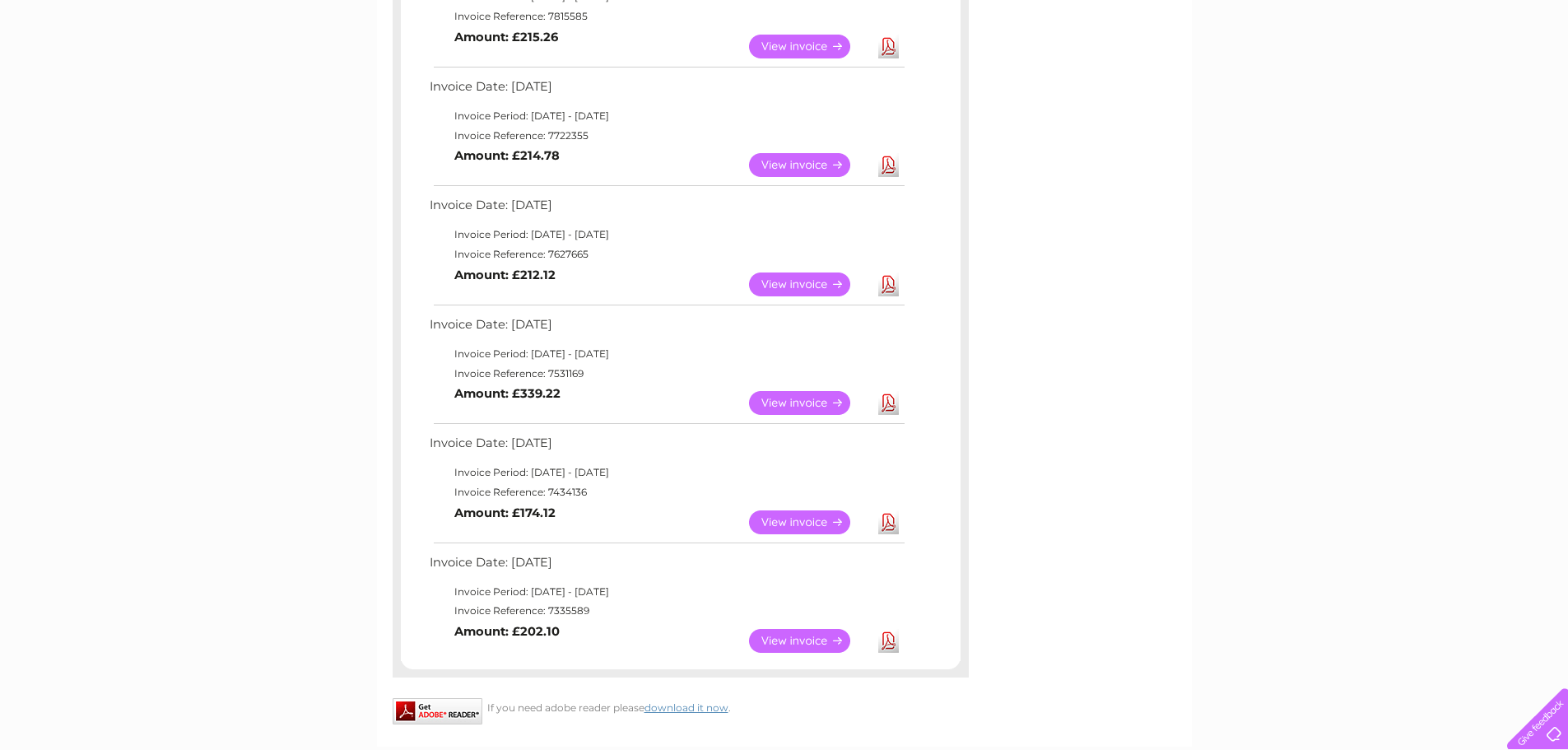
scroll to position [740, 0]
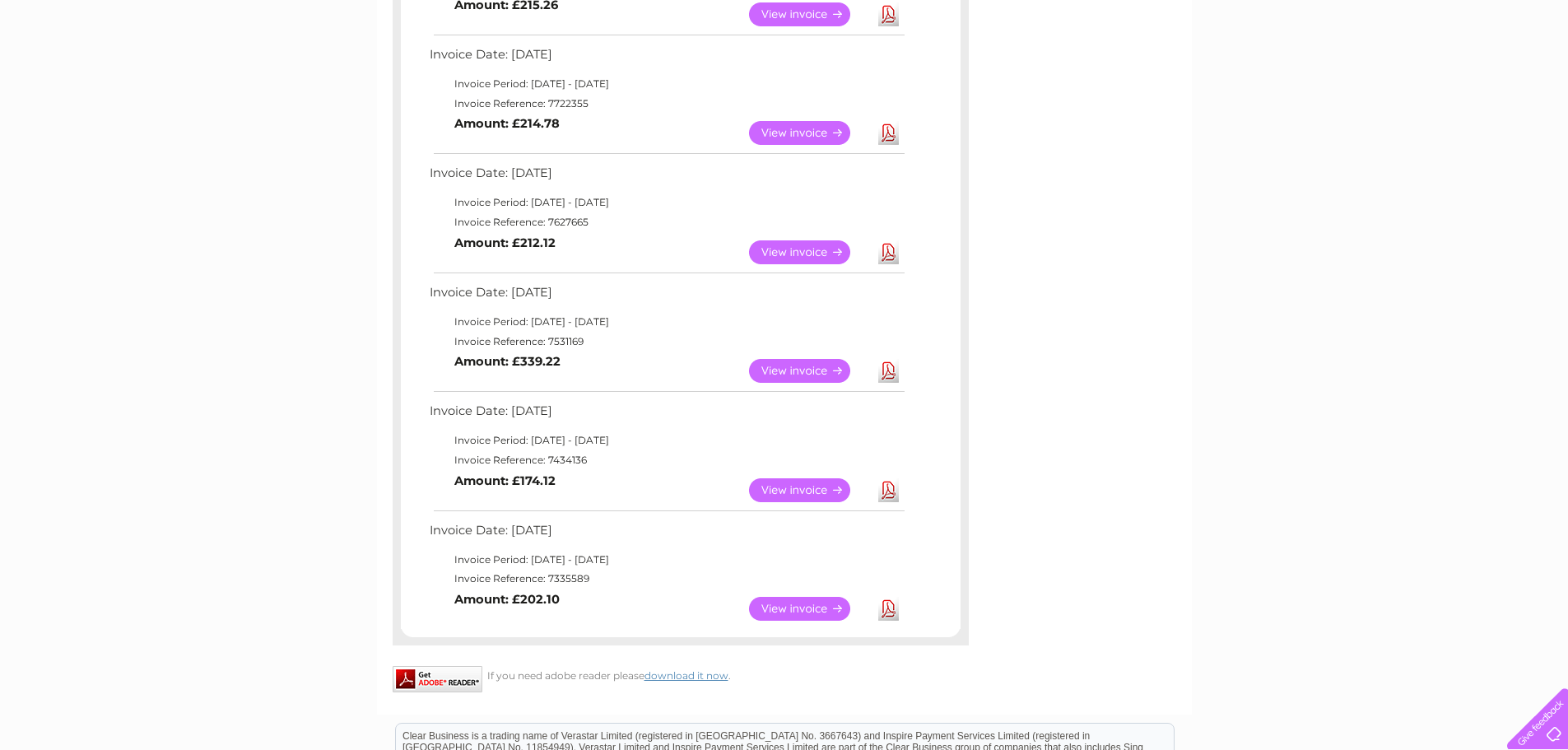
click at [888, 488] on link "Download" at bounding box center [889, 490] width 21 height 24
click at [888, 611] on link "Download" at bounding box center [889, 608] width 21 height 24
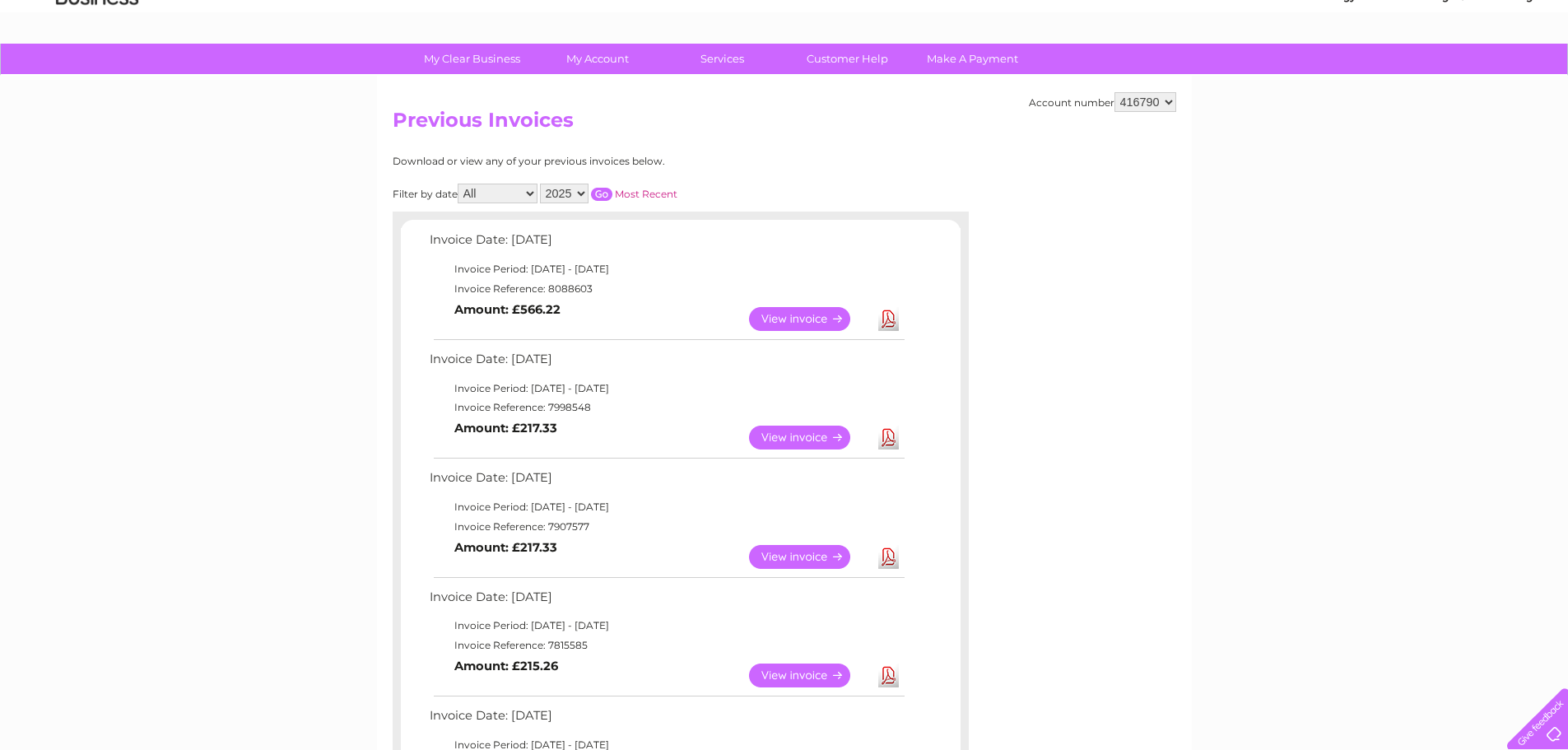
scroll to position [0, 0]
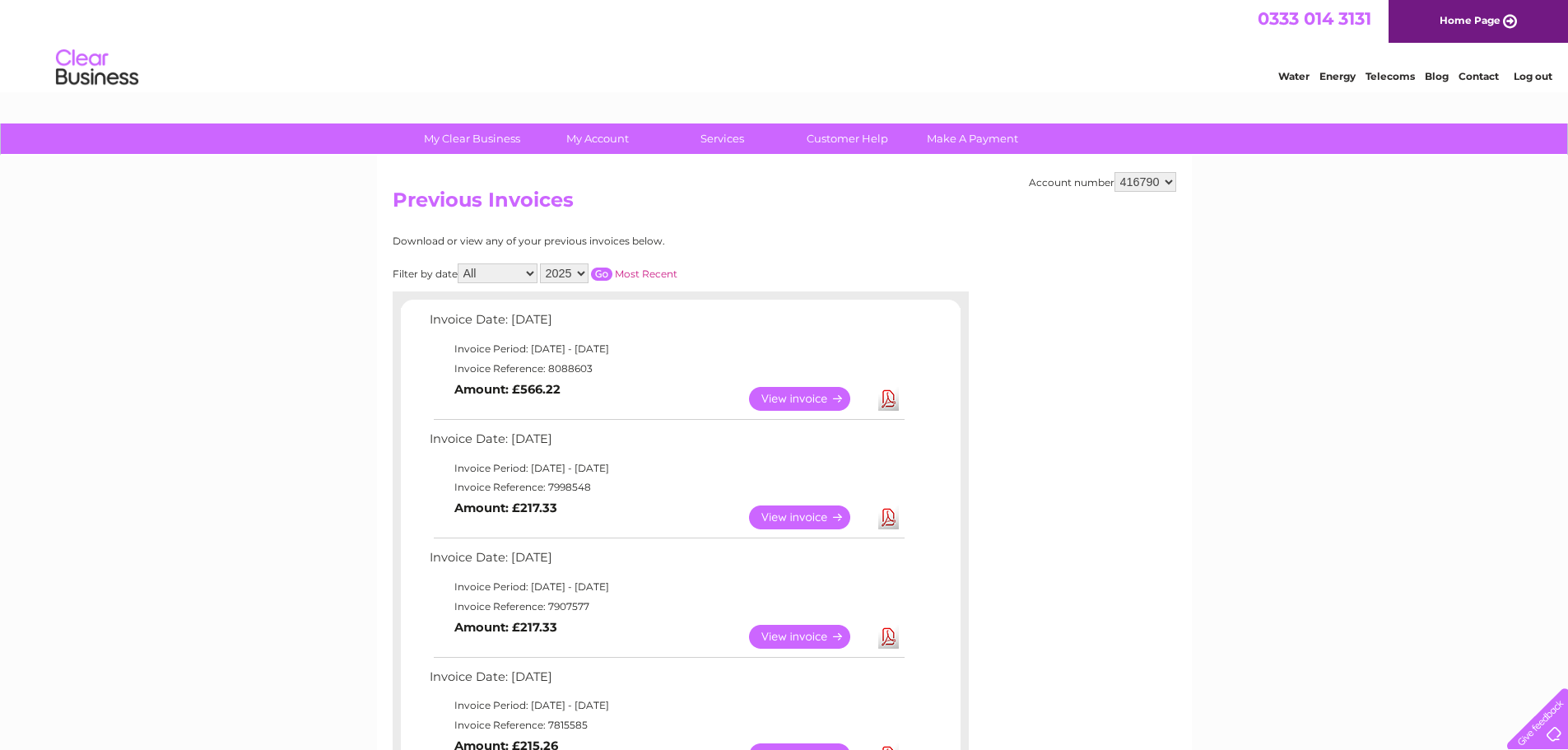
click at [530, 274] on select "All January February March April May June July August September October Novembe…" at bounding box center [497, 273] width 80 height 20
select select "12"
click at [459, 263] on select "All January February March April May June July August September October Novembe…" at bounding box center [497, 273] width 80 height 20
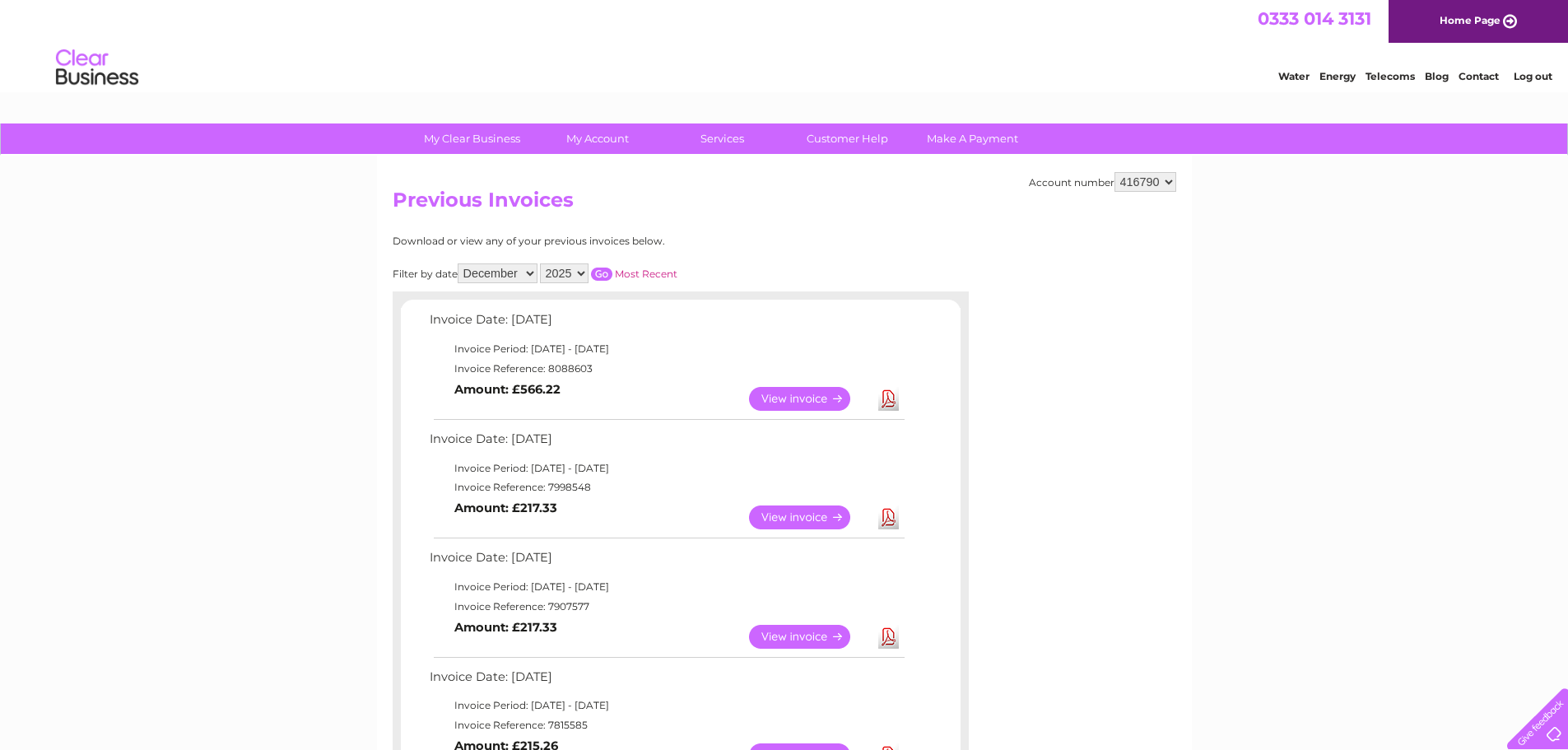
click at [583, 274] on select "2025 2024 2023 2022" at bounding box center [565, 273] width 49 height 20
select select "2024"
click at [541, 263] on select "2025 2024 2023 2022" at bounding box center [565, 273] width 49 height 20
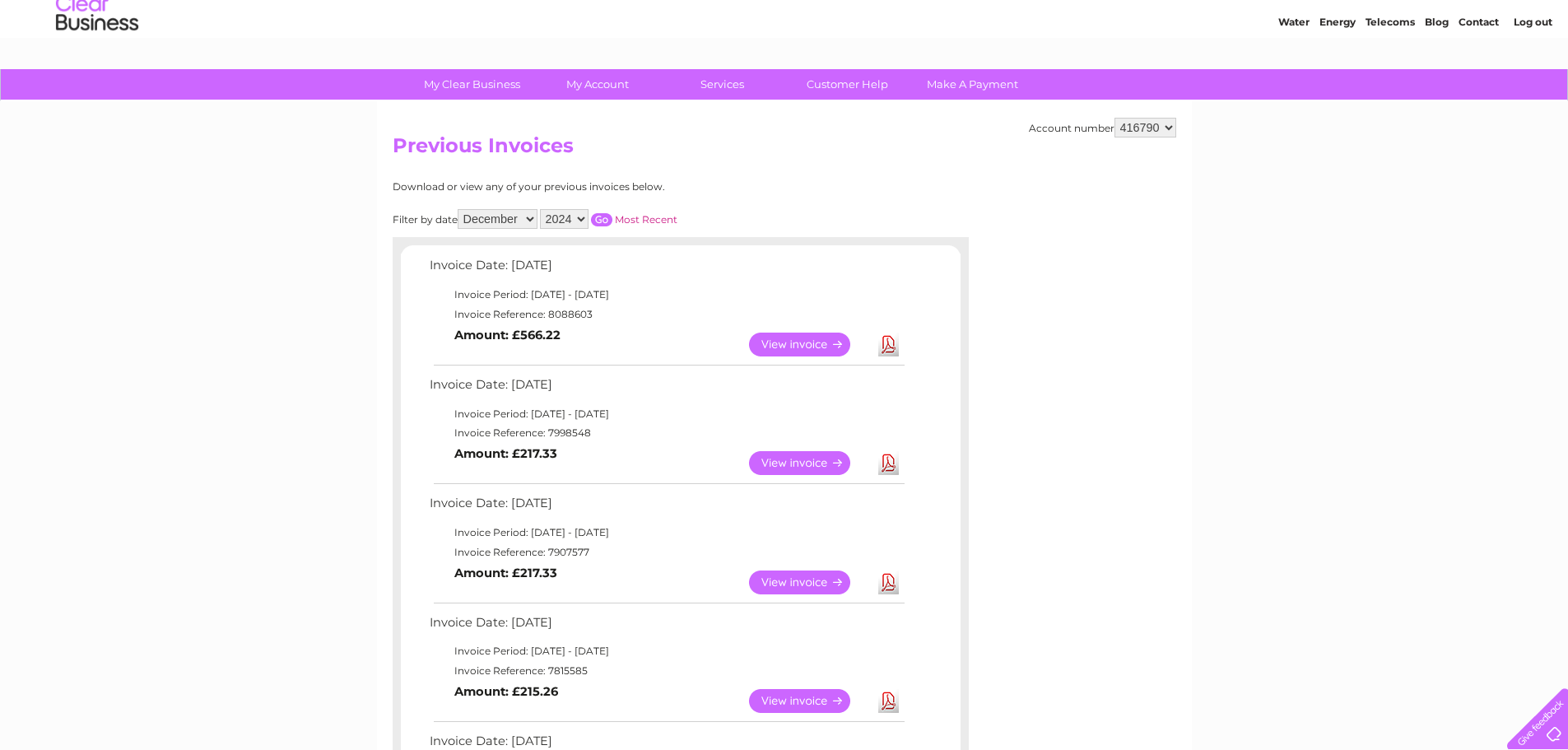
scroll to position [82, 0]
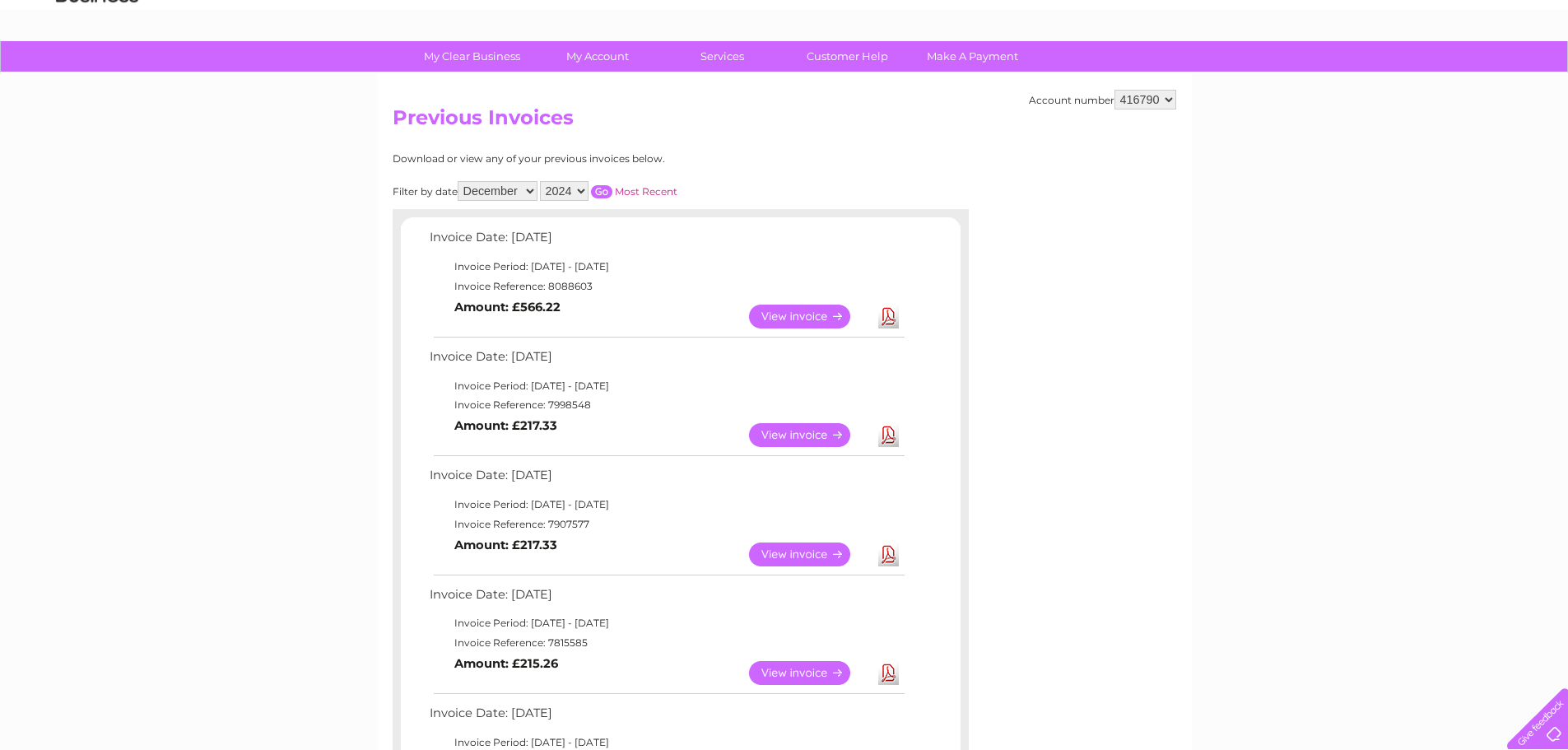
click at [603, 191] on input "button" at bounding box center [602, 191] width 21 height 13
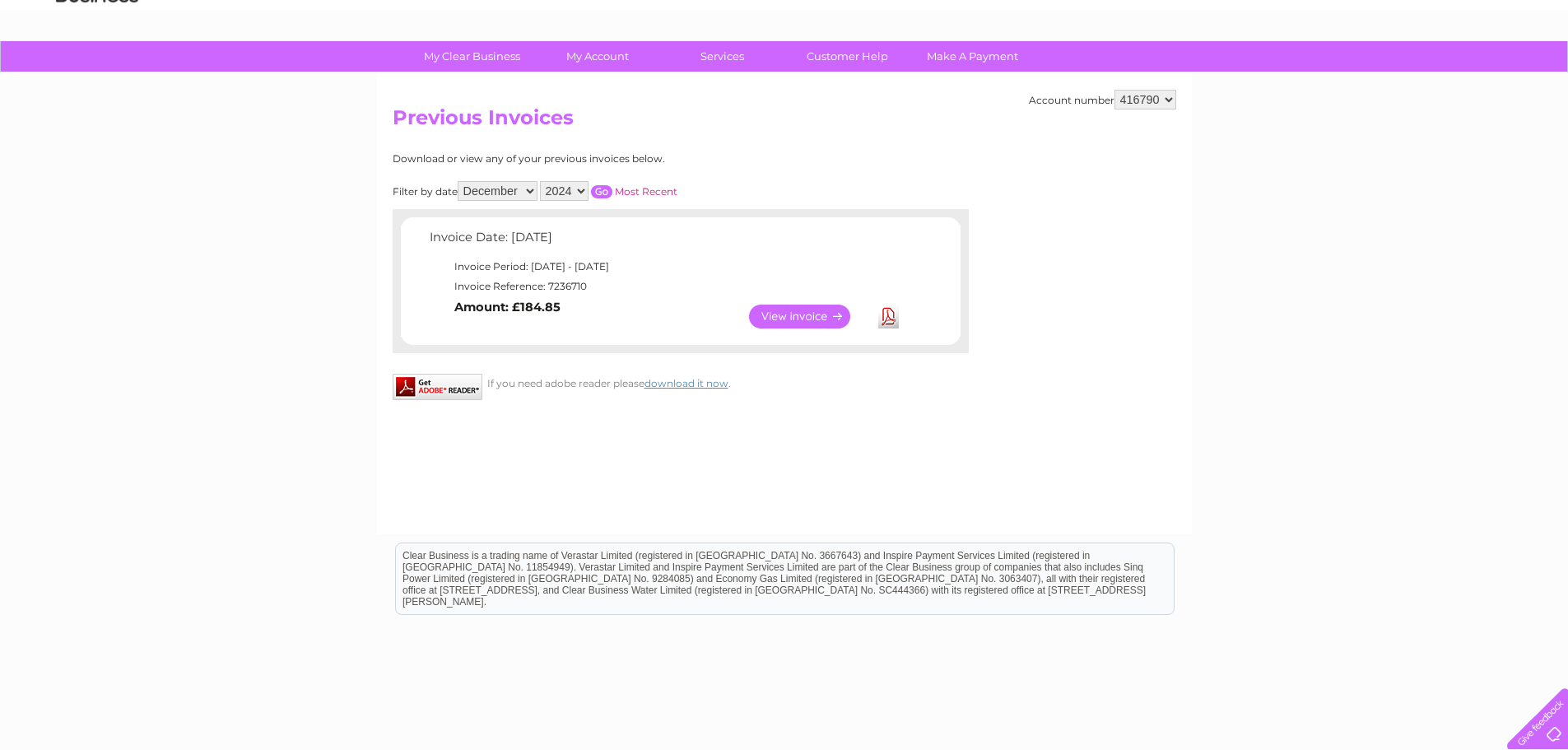
click at [891, 316] on link "Download" at bounding box center [889, 316] width 21 height 24
click at [531, 191] on select "All January February March April May June July August September October Novembe…" at bounding box center [497, 191] width 80 height 20
click at [459, 181] on select "All January February March April May June July August September October Novembe…" at bounding box center [497, 191] width 80 height 20
click at [607, 192] on input "button" at bounding box center [602, 191] width 21 height 13
click at [892, 314] on link "Download" at bounding box center [889, 316] width 21 height 24
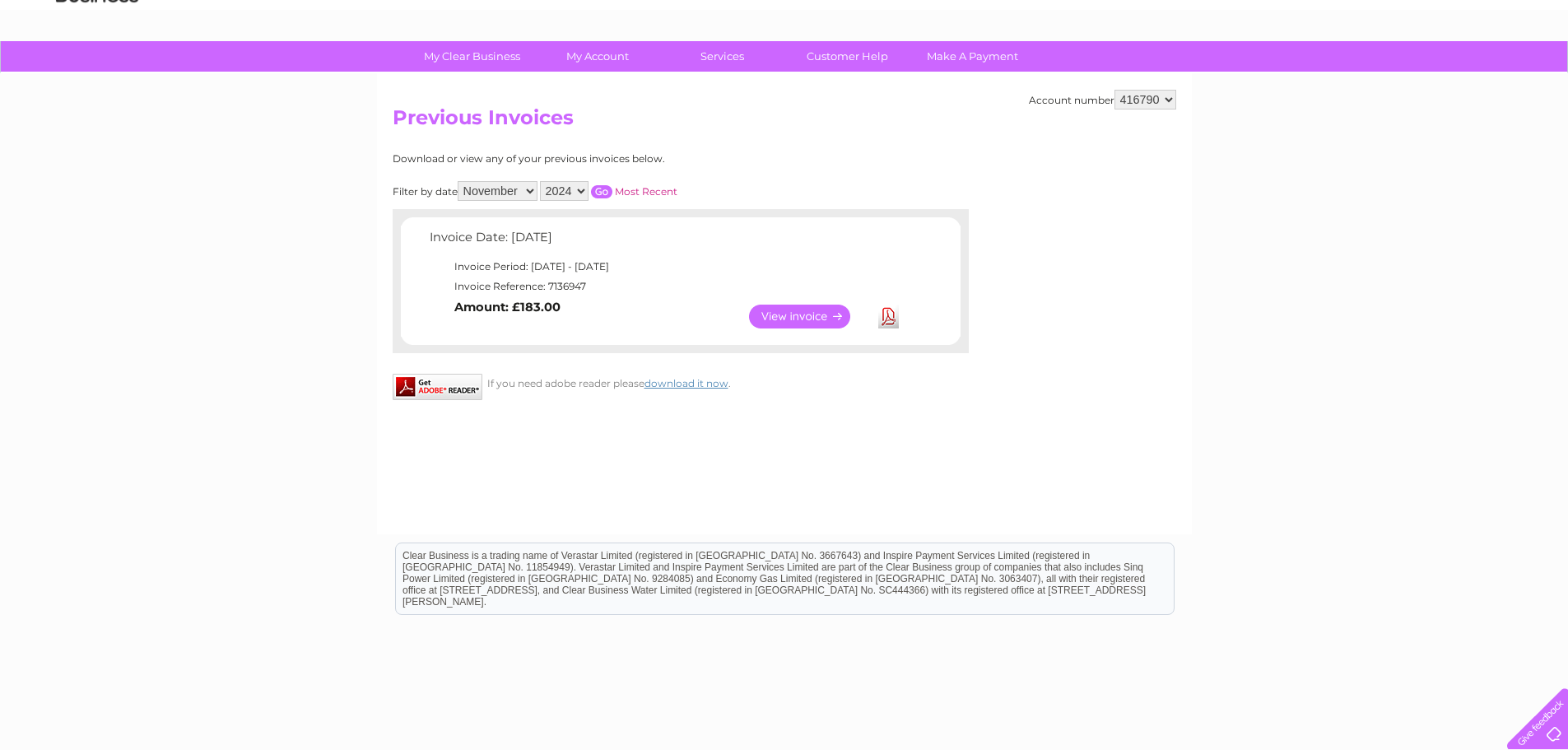
click at [533, 192] on select "All January February March April May June July August September October Novembe…" at bounding box center [497, 191] width 80 height 20
click at [459, 181] on select "All January February March April May June July August September October Novembe…" at bounding box center [497, 191] width 80 height 20
click at [608, 190] on input "button" at bounding box center [602, 191] width 21 height 13
click at [890, 317] on link "Download" at bounding box center [889, 316] width 21 height 24
click at [532, 190] on select "All January February March April May June July August September October Novembe…" at bounding box center [497, 191] width 80 height 20
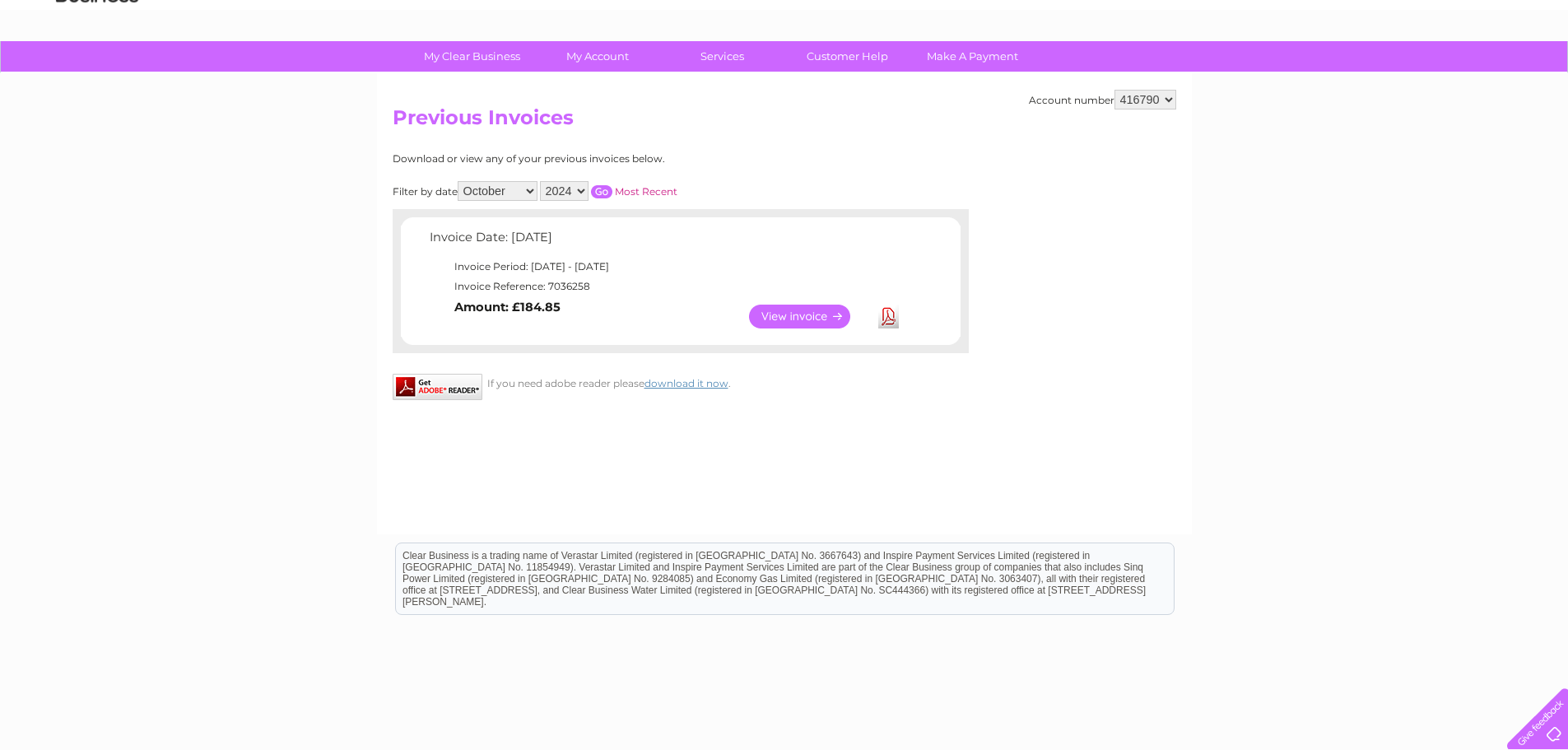
click at [459, 181] on select "All January February March April May June July August September October Novembe…" at bounding box center [497, 191] width 80 height 20
click at [609, 188] on input "button" at bounding box center [602, 191] width 21 height 13
click at [887, 319] on link "Download" at bounding box center [889, 316] width 21 height 24
click at [531, 192] on select "All January February March April May June July August September October Novembe…" at bounding box center [497, 191] width 80 height 20
select select "8"
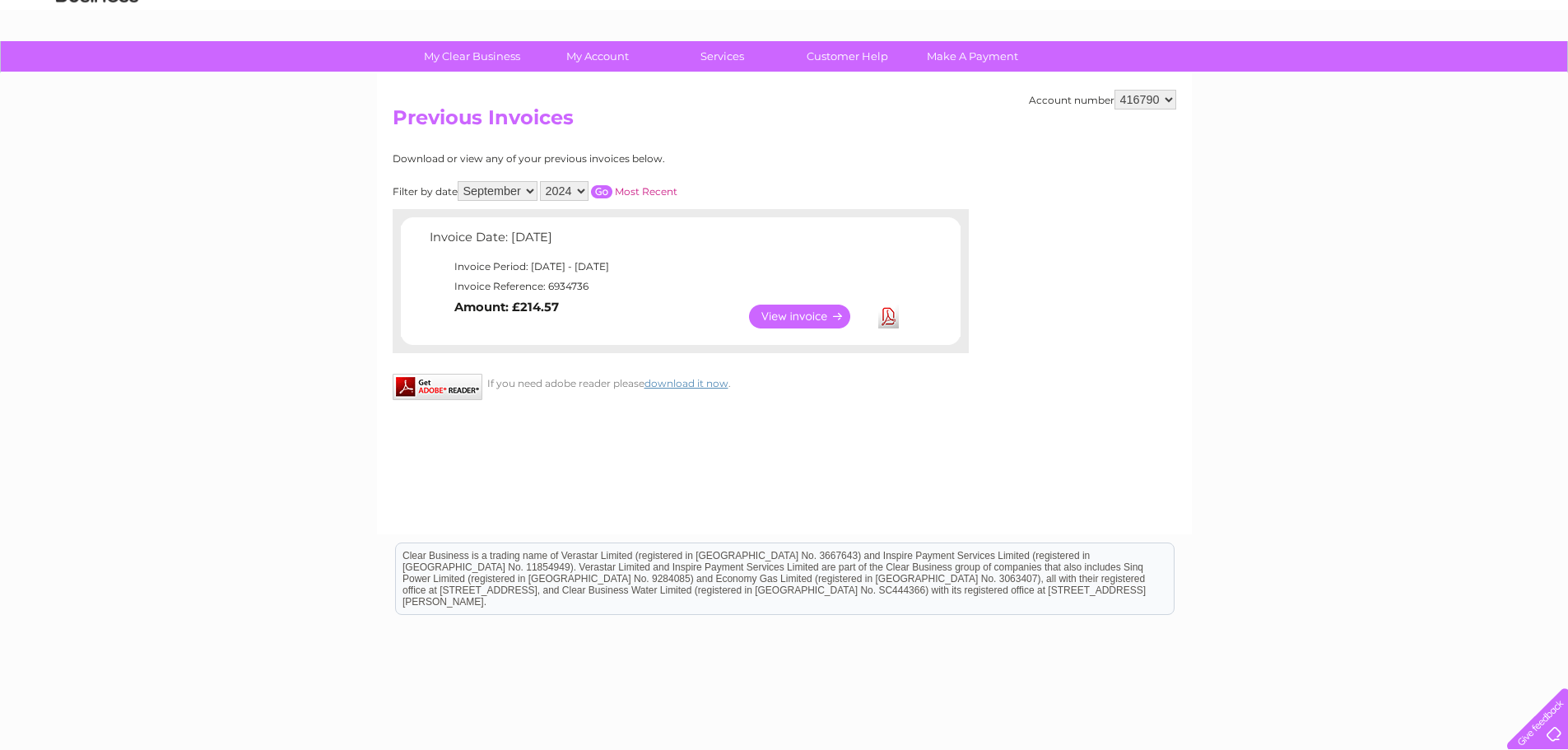
click at [459, 181] on select "All January February March April May June July August September October Novembe…" at bounding box center [497, 191] width 80 height 20
click at [607, 191] on input "button" at bounding box center [602, 191] width 21 height 13
click at [798, 314] on link "View" at bounding box center [810, 316] width 121 height 24
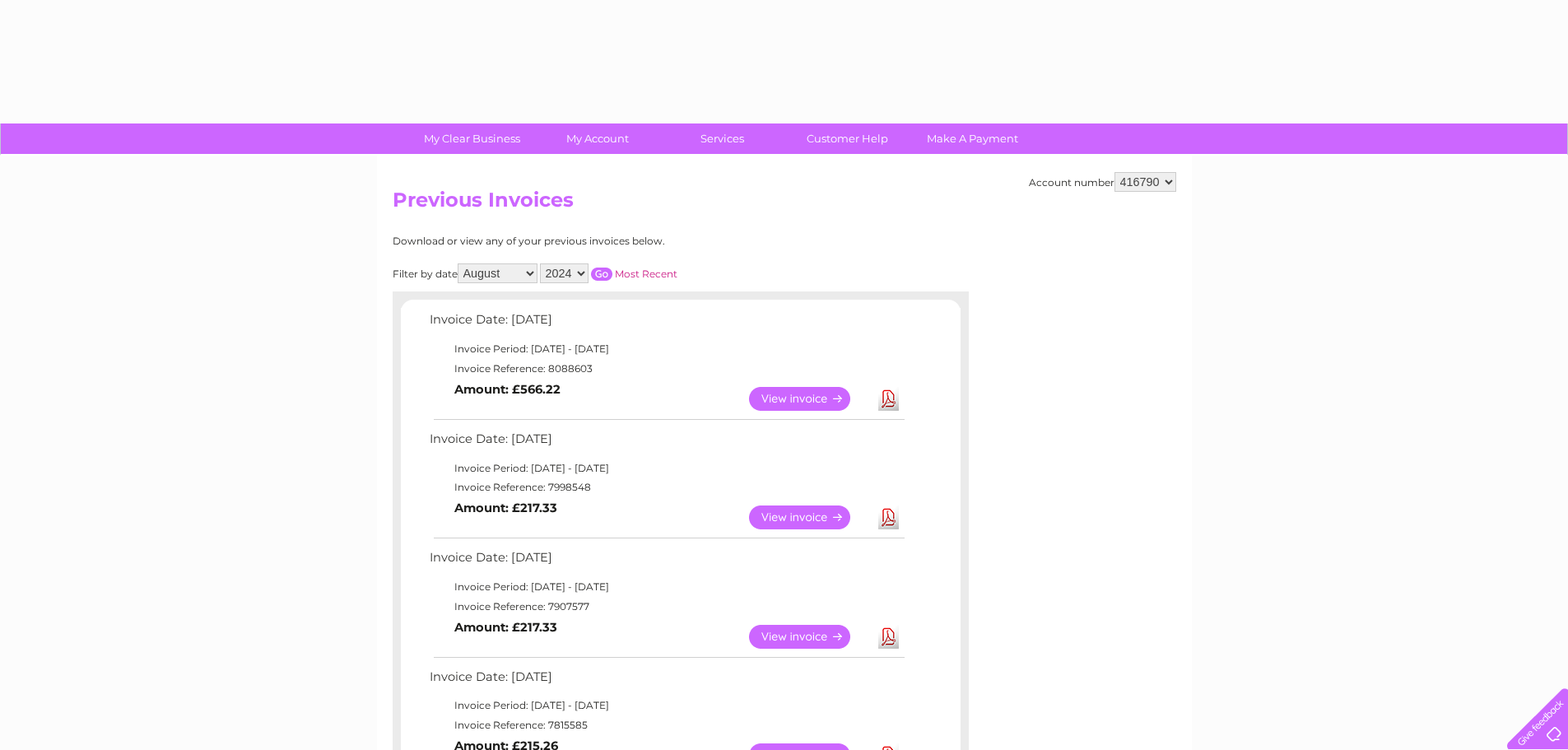
select select "8"
select select "2024"
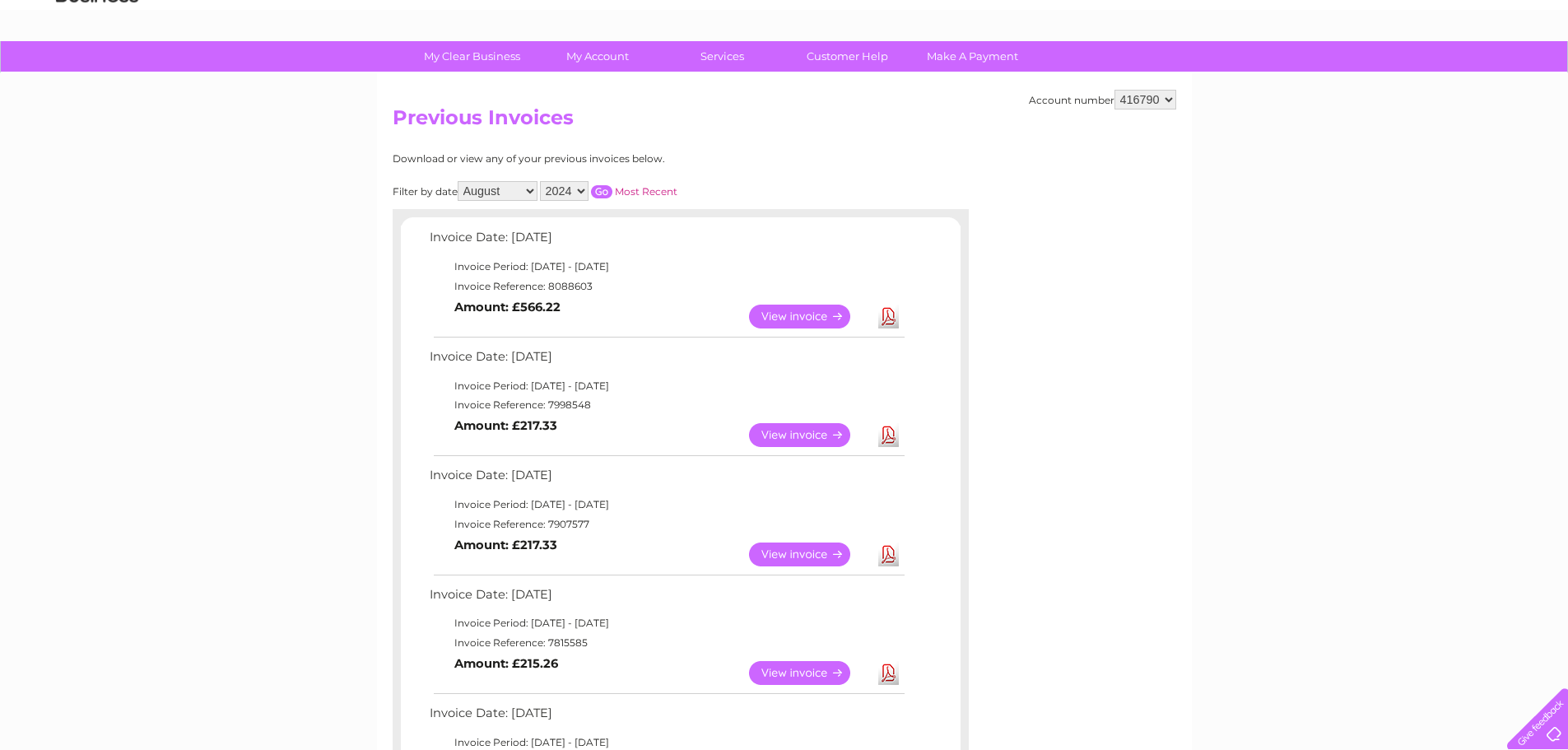
click at [602, 191] on input "button" at bounding box center [602, 191] width 21 height 13
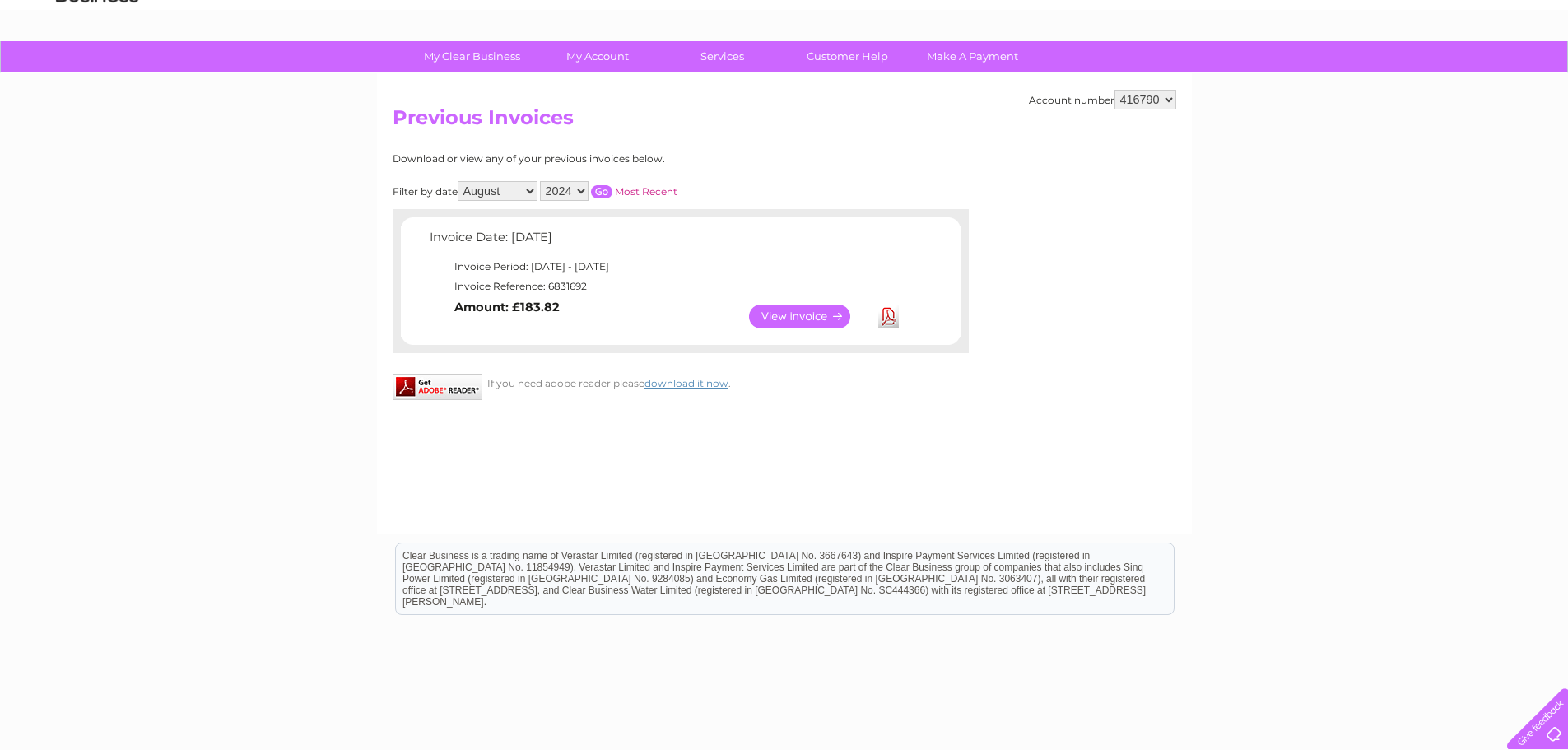
click at [890, 316] on link "Download" at bounding box center [889, 316] width 21 height 24
click at [531, 192] on select "All January February March April May June July August September October Novembe…" at bounding box center [497, 191] width 80 height 20
click at [459, 181] on select "All January February March April May June July August September October Novembe…" at bounding box center [497, 191] width 80 height 20
click at [609, 191] on input "button" at bounding box center [602, 191] width 21 height 13
click at [895, 317] on link "Download" at bounding box center [889, 316] width 21 height 24
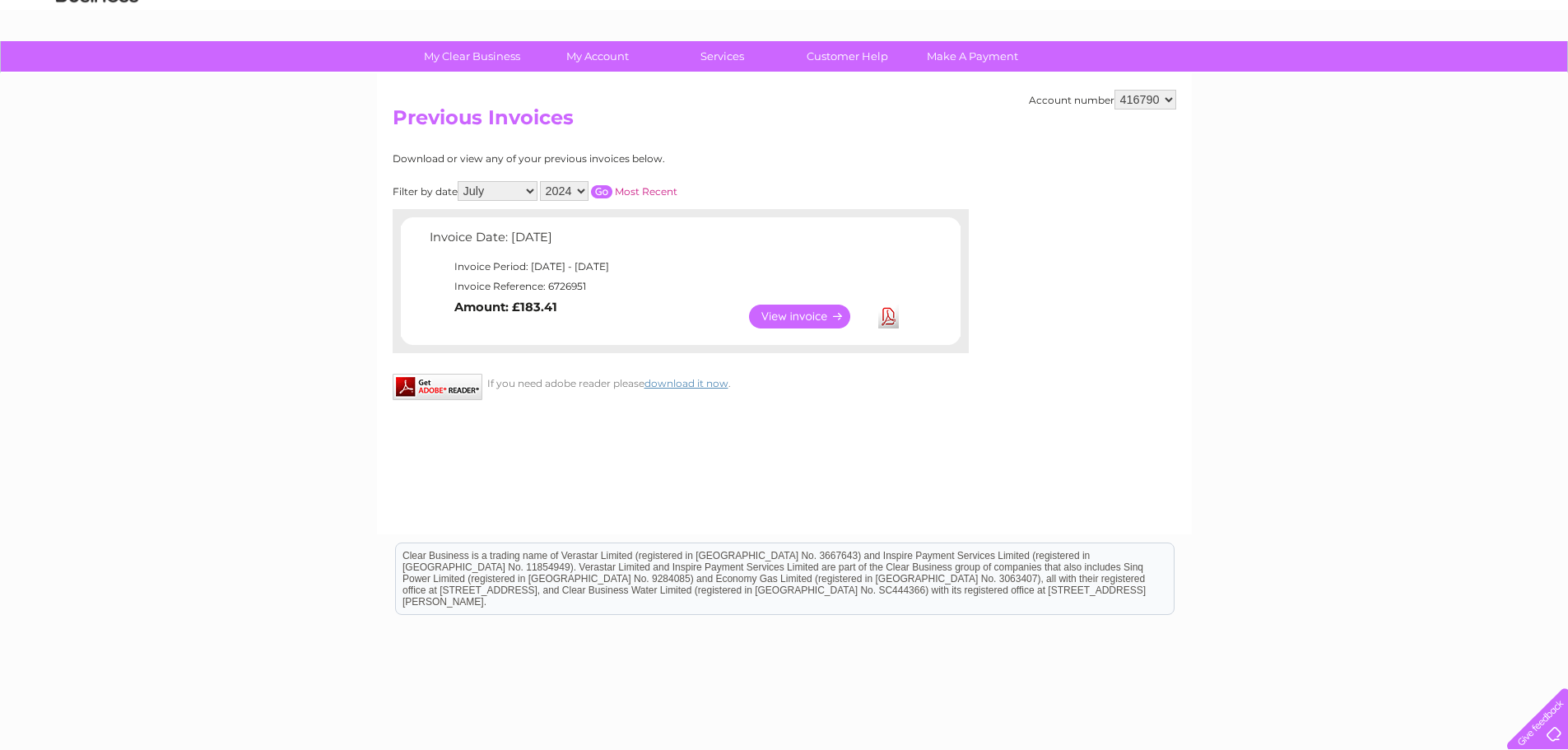
click at [532, 190] on select "All January February March April May June July August September October Novembe…" at bounding box center [497, 191] width 80 height 20
click at [459, 181] on select "All January February March April May June July August September October Novembe…" at bounding box center [497, 191] width 80 height 20
click at [600, 191] on input "button" at bounding box center [602, 191] width 21 height 13
click at [892, 316] on link "Download" at bounding box center [889, 316] width 21 height 24
click at [532, 194] on select "All January February March April May June July August September October Novembe…" at bounding box center [497, 191] width 80 height 20
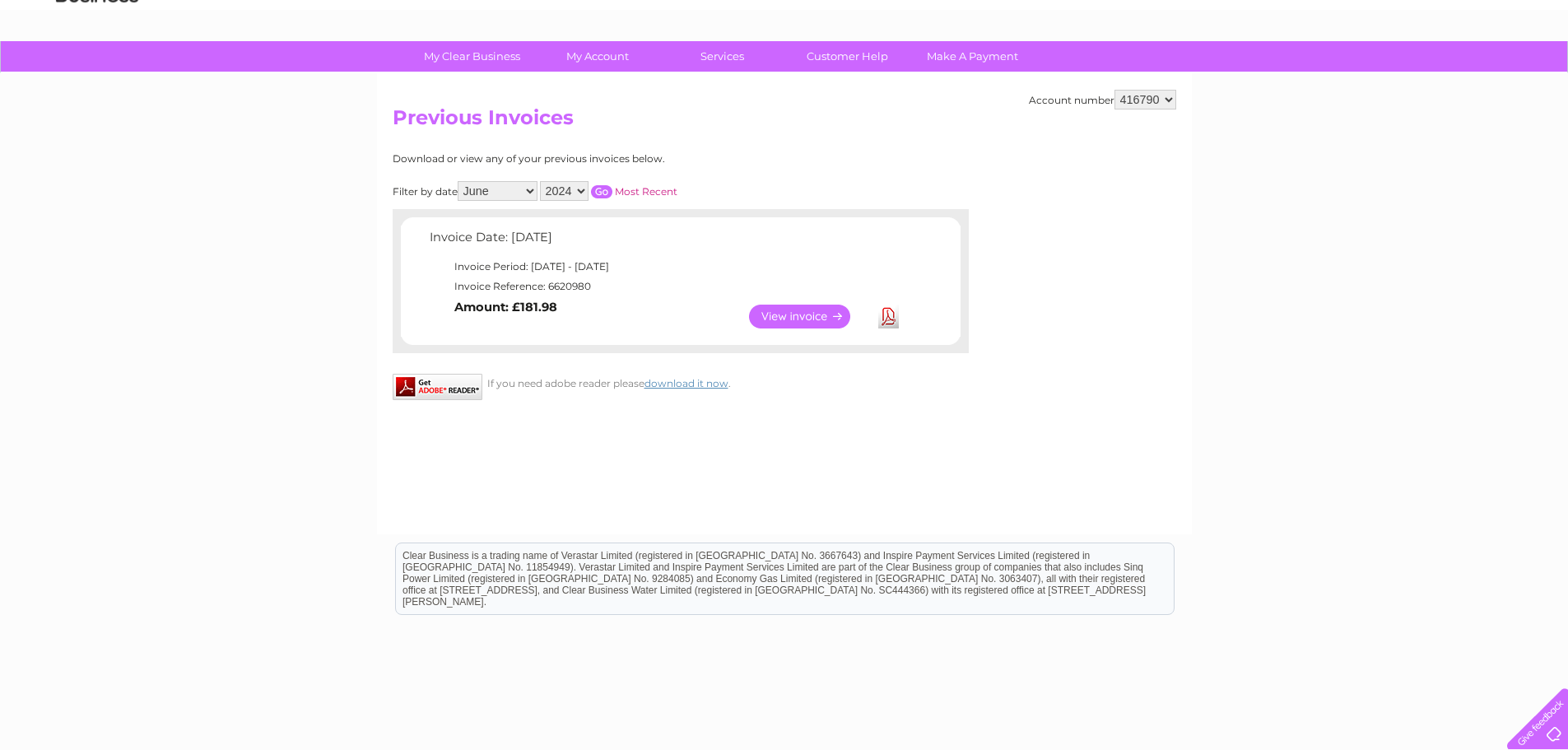
select select "5"
click at [459, 181] on select "All January February March April May June July August September October Novembe…" at bounding box center [497, 191] width 80 height 20
click at [606, 191] on input "button" at bounding box center [602, 191] width 21 height 13
click at [890, 318] on link "Download" at bounding box center [889, 316] width 21 height 24
